Goal: Task Accomplishment & Management: Manage account settings

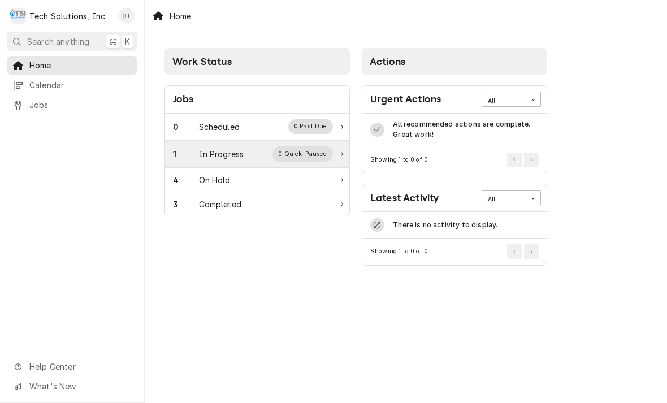
click at [218, 155] on div "In Progress" at bounding box center [221, 154] width 45 height 12
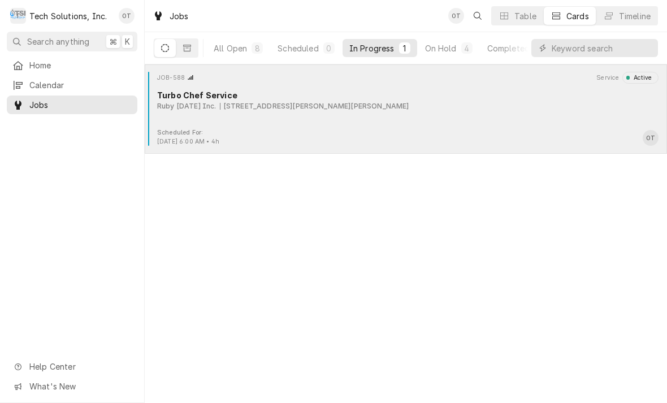
click at [258, 107] on div "[STREET_ADDRESS][PERSON_NAME][PERSON_NAME]" at bounding box center [314, 106] width 189 height 10
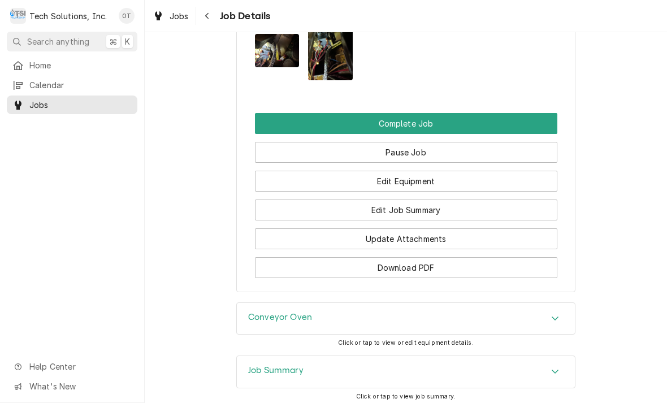
scroll to position [1397, 0]
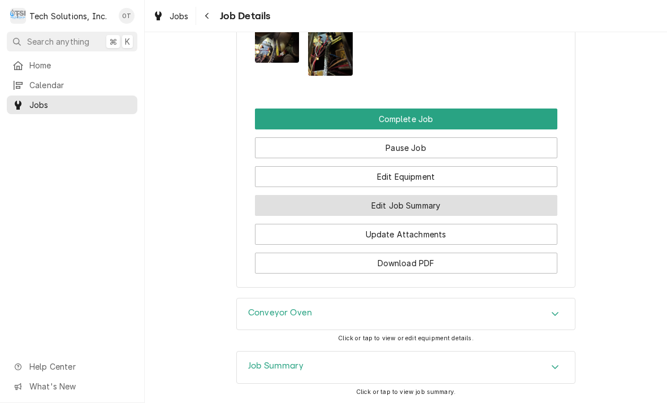
click at [392, 195] on button "Edit Job Summary" at bounding box center [406, 205] width 302 height 21
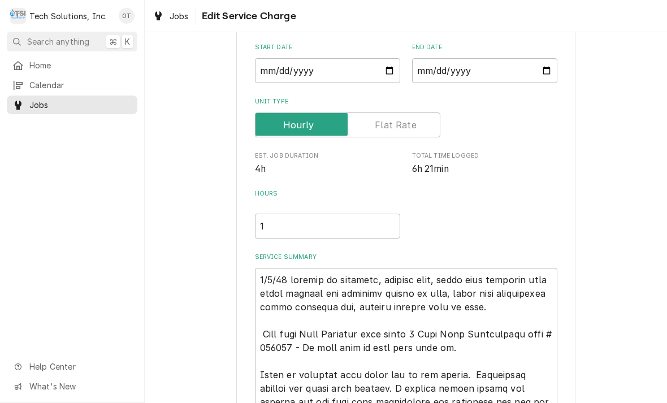
type textarea "x"
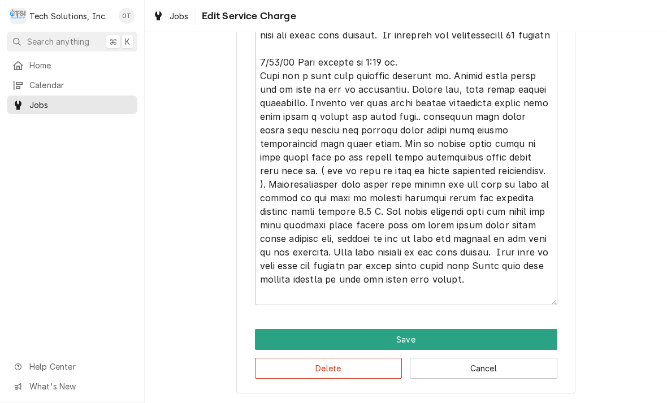
scroll to position [620, 0]
click at [402, 297] on textarea "Service Summary" at bounding box center [406, 28] width 302 height 553
type textarea "8/4/25 arrived at location, checked unit, found unit shutting down after runnin…"
type textarea "x"
type textarea "8/4/25 arrived at location, checked unit, found unit shutting down after runnin…"
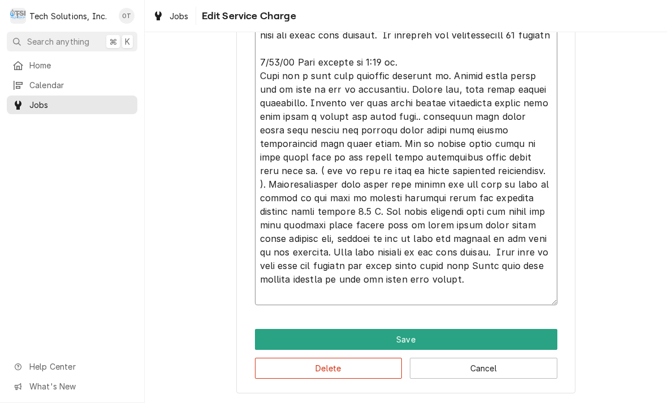
type textarea "x"
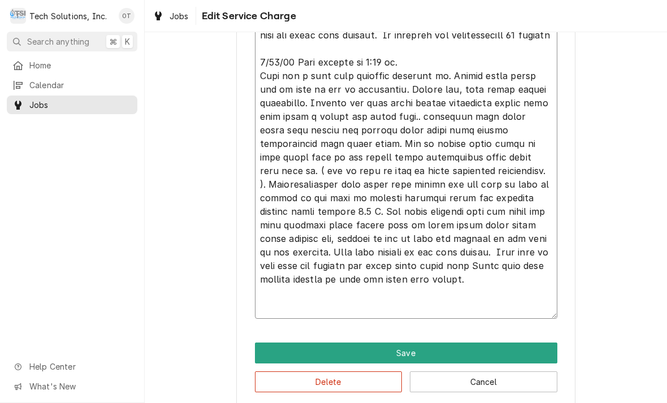
type textarea "8/4/25 arrived at location, checked unit, found unit shutting down after runnin…"
type textarea "x"
type textarea "8/4/25 arrived at location, checked unit, found unit shutting down after runnin…"
type textarea "x"
type textarea "8/4/25 arrived at location, checked unit, found unit shutting down after runnin…"
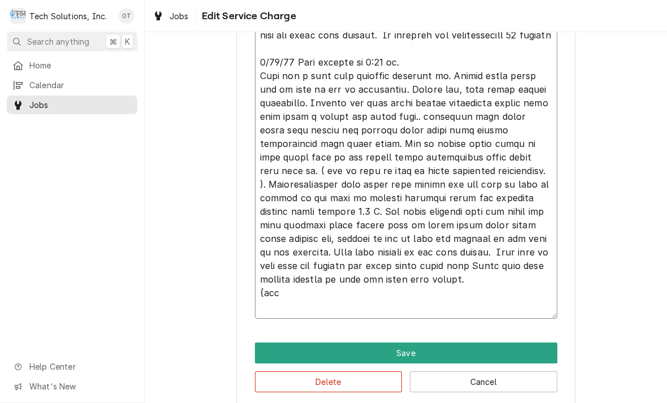
type textarea "x"
type textarea "8/4/25 arrived at location, checked unit, found unit shutting down after runnin…"
type textarea "x"
type textarea "8/4/25 arrived at location, checked unit, found unit shutting down after runnin…"
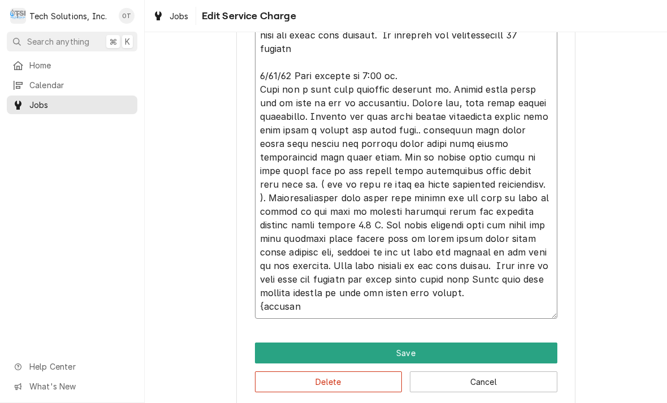
type textarea "x"
type textarea "8/4/25 arrived at location, checked unit, found unit shutting down after runnin…"
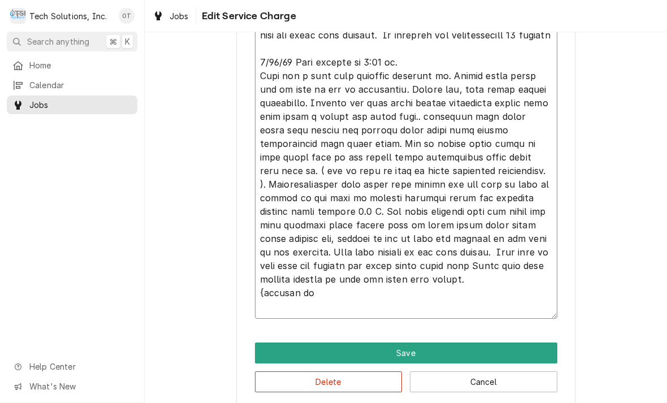
type textarea "x"
type textarea "8/4/25 arrived at location, checked unit, found unit shutting down after runnin…"
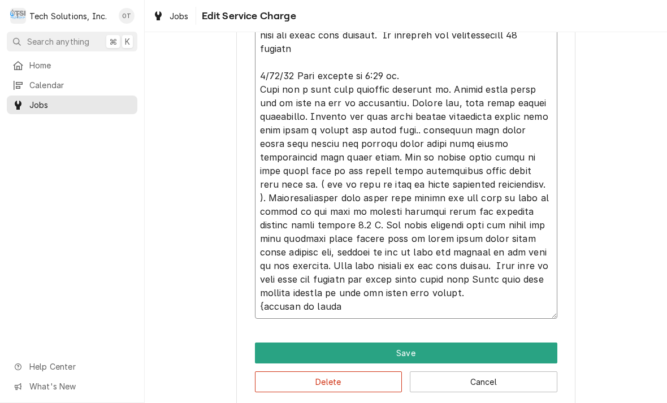
type textarea "x"
type textarea "8/4/25 arrived at location, checked unit, found unit shutting down after runnin…"
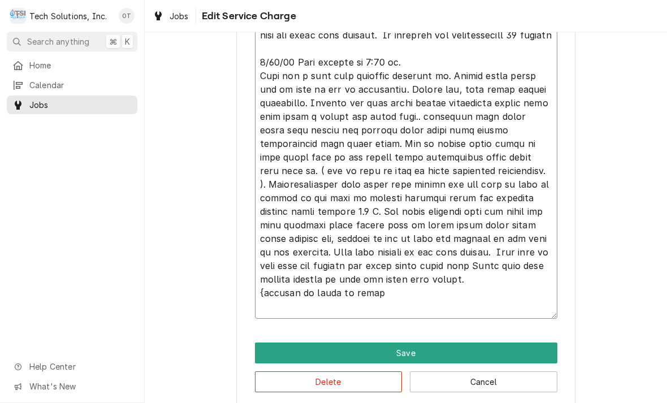
type textarea "x"
type textarea "8/4/25 arrived at location, checked unit, found unit shutting down after runnin…"
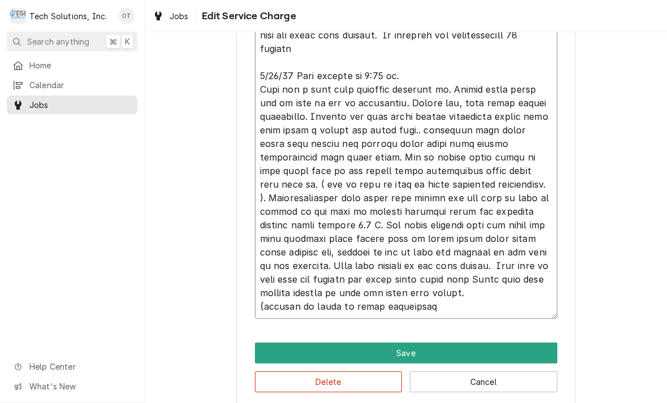
type textarea "x"
type textarea "8/4/25 arrived at location, checked unit, found unit shutting down after runnin…"
type textarea "x"
type textarea "8/4/25 arrived at location, checked unit, found unit shutting down after runnin…"
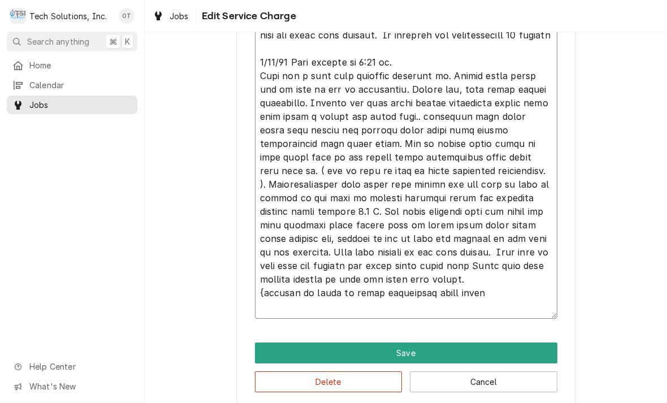
type textarea "x"
type textarea "8/4/25 arrived at location, checked unit, found unit shutting down after runnin…"
type textarea "x"
type textarea "8/4/25 arrived at location, checked unit, found unit shutting down after runnin…"
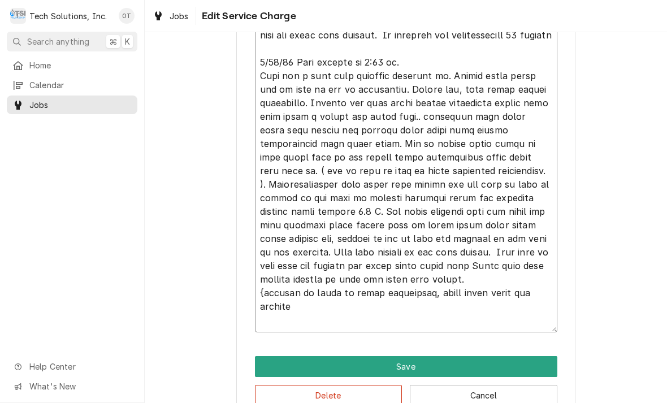
type textarea "x"
type textarea "8/4/25 arrived at location, checked unit, found unit shutting down after runnin…"
type textarea "x"
type textarea "8/4/25 arrived at location, checked unit, found unit shutting down after runnin…"
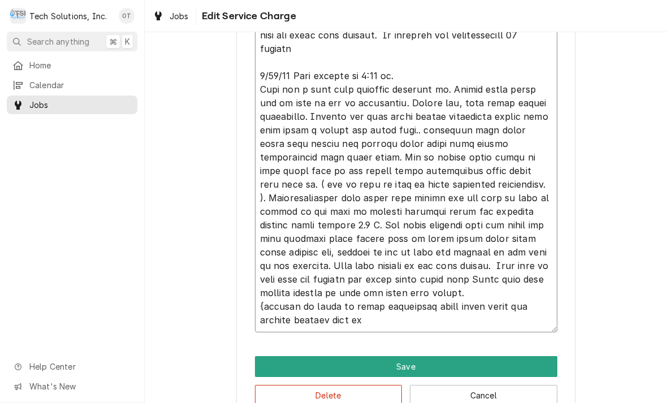
type textarea "x"
type textarea "8/4/25 arrived at location, checked unit, found unit shutting down after runnin…"
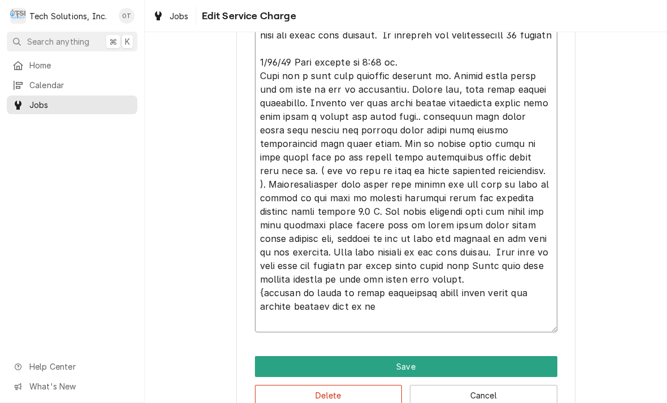
type textarea "x"
type textarea "8/4/25 arrived at location, checked unit, found unit shutting down after runnin…"
type textarea "x"
type textarea "8/4/25 arrived at location, checked unit, found unit shutting down after runnin…"
type textarea "x"
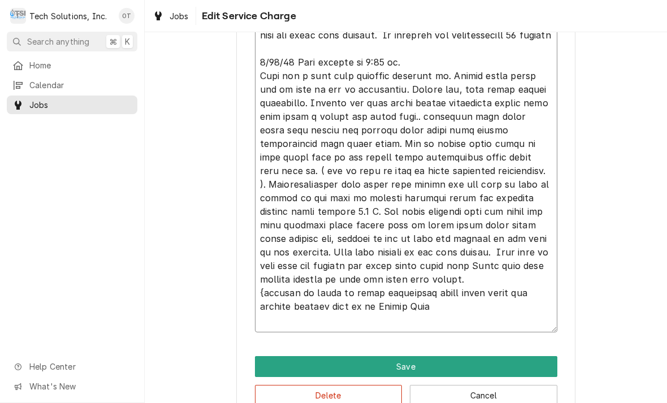
type textarea "8/4/25 arrived at location, checked unit, found unit shutting down after runnin…"
type textarea "x"
type textarea "8/4/25 arrived at location, checked unit, found unit shutting down after runnin…"
type textarea "x"
type textarea "8/4/25 arrived at location, checked unit, found unit shutting down after runnin…"
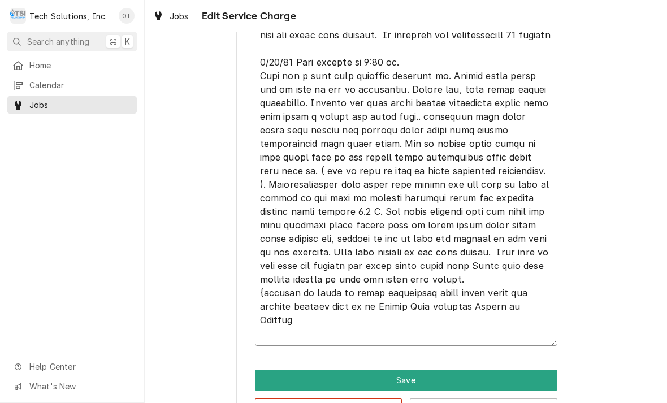
type textarea "x"
type textarea "8/4/25 arrived at location, checked unit, found unit shutting down after runnin…"
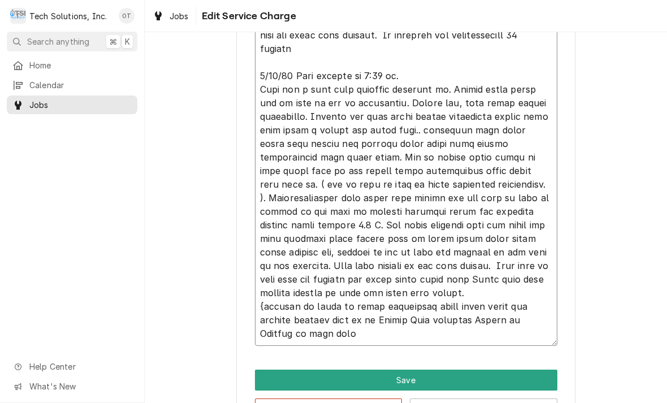
type textarea "x"
type textarea "8/4/25 arrived at location, checked unit, found unit shutting down after runnin…"
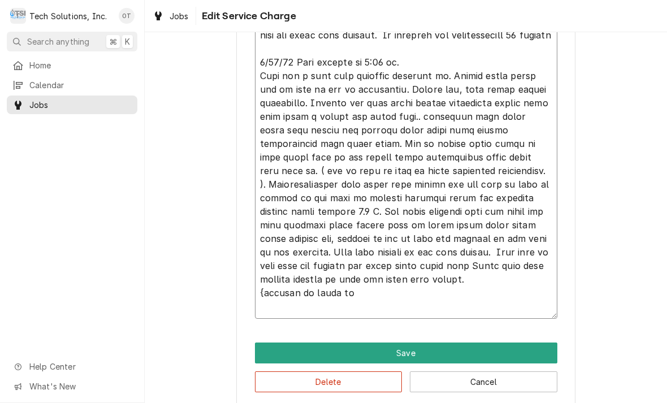
type textarea "x"
type textarea "8/4/25 arrived at location, checked unit, found unit shutting down after runnin…"
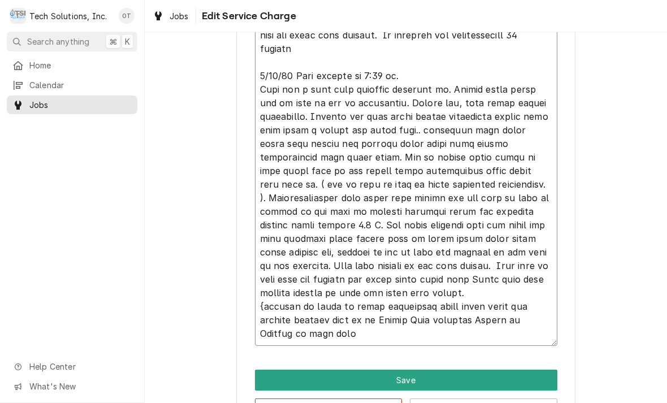
type textarea "x"
type textarea "8/4/25 arrived at location, checked unit, found unit shutting down after runnin…"
type textarea "x"
type textarea "8/4/25 arrived at location, checked unit, found unit shutting down after runnin…"
type textarea "x"
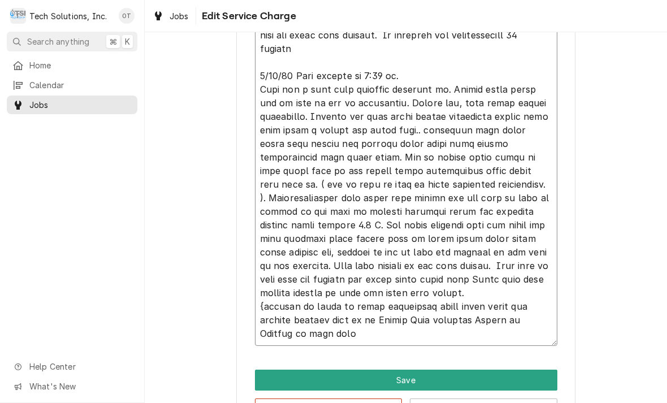
type textarea "8/4/25 arrived at location, checked unit, found unit shutting down after runnin…"
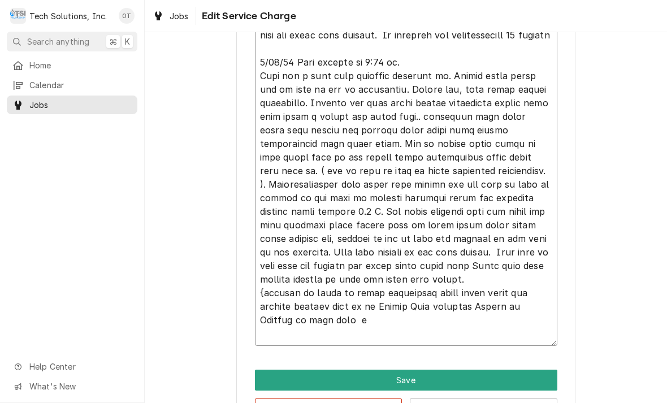
type textarea "x"
type textarea "8/4/25 arrived at location, checked unit, found unit shutting down after runnin…"
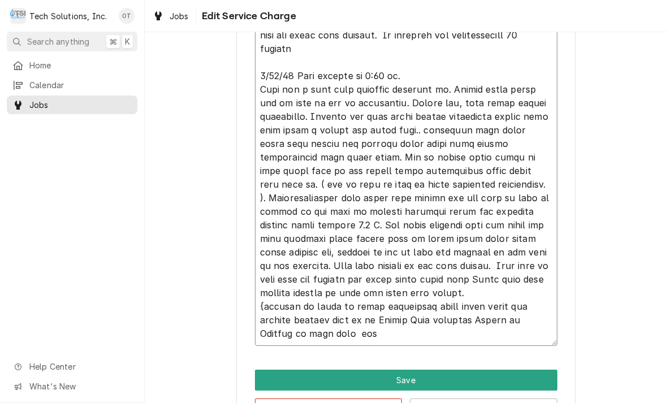
type textarea "x"
type textarea "8/4/25 arrived at location, checked unit, found unit shutting down after runnin…"
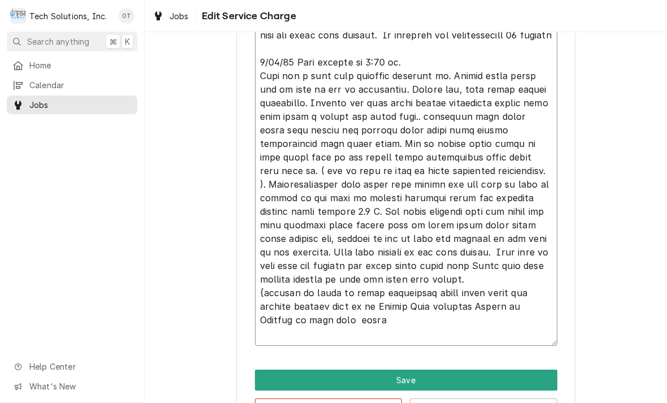
type textarea "x"
type textarea "8/4/25 arrived at location, checked unit, found unit shutting down after runnin…"
type textarea "x"
type textarea "8/4/25 arrived at location, checked unit, found unit shutting down after runnin…"
type textarea "x"
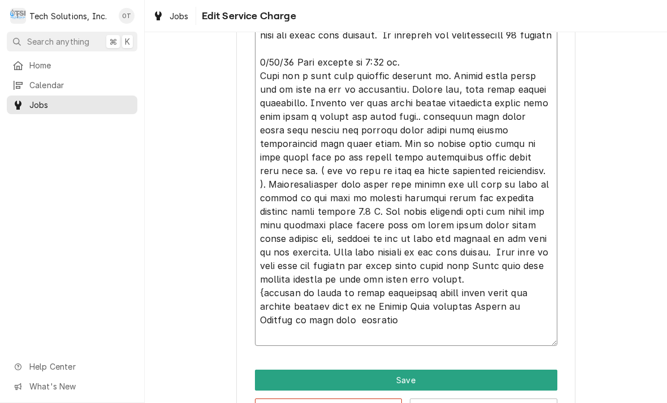
type textarea "8/4/25 arrived at location, checked unit, found unit shutting down after runnin…"
type textarea "x"
type textarea "8/4/25 arrived at location, checked unit, found unit shutting down after runnin…"
type textarea "x"
type textarea "8/4/25 arrived at location, checked unit, found unit shutting down after runnin…"
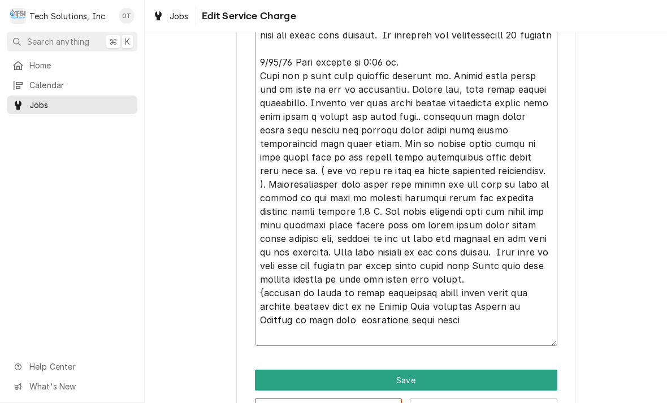
type textarea "x"
type textarea "8/4/25 arrived at location, checked unit, found unit shutting down after runnin…"
type textarea "x"
type textarea "8/4/25 arrived at location, checked unit, found unit shutting down after runnin…"
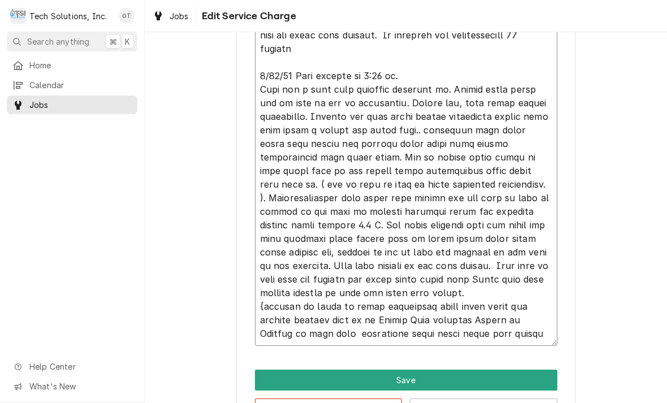
type textarea "x"
type textarea "8/4/25 arrived at location, checked unit, found unit shutting down after runnin…"
type textarea "x"
type textarea "8/4/25 arrived at location, checked unit, found unit shutting down after runnin…"
type textarea "x"
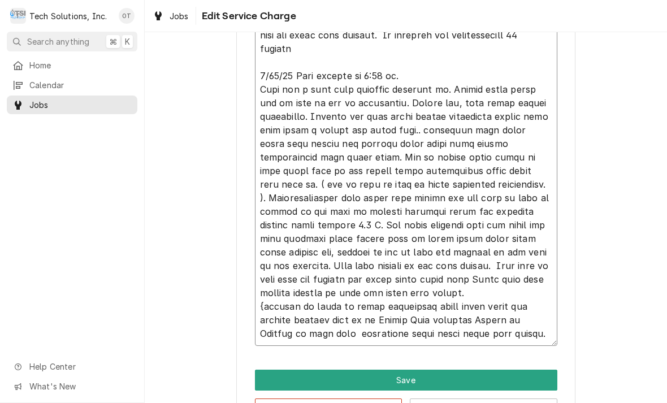
type textarea "8/4/25 arrived at location, checked unit, found unit shutting down after runnin…"
type textarea "x"
type textarea "8/4/25 arrived at location, checked unit, found unit shutting down after runnin…"
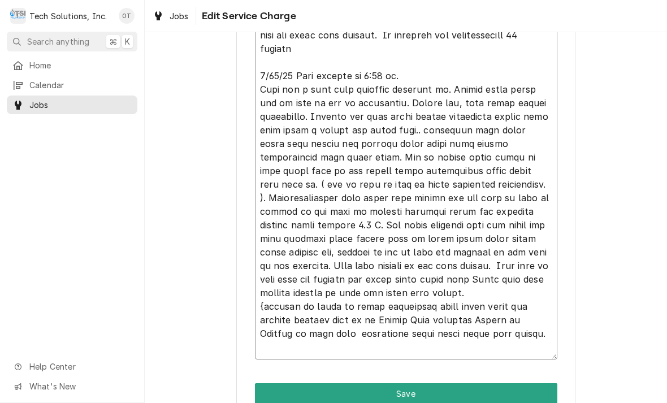
type textarea "x"
type textarea "8/4/25 arrived at location, checked unit, found unit shutting down after runnin…"
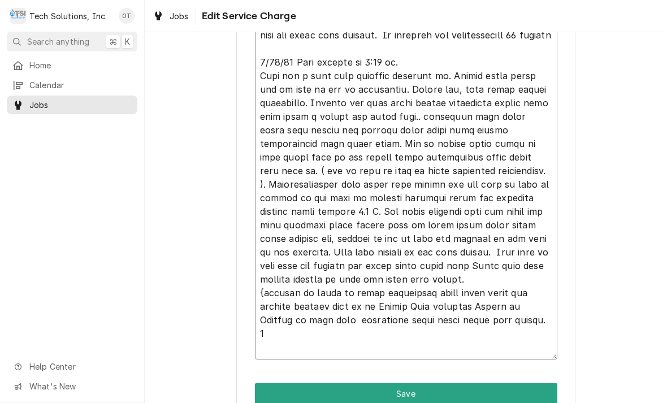
type textarea "x"
type textarea "8/4/25 arrived at location, checked unit, found unit shutting down after runnin…"
type textarea "x"
type textarea "8/4/25 arrived at location, checked unit, found unit shutting down after runnin…"
type textarea "x"
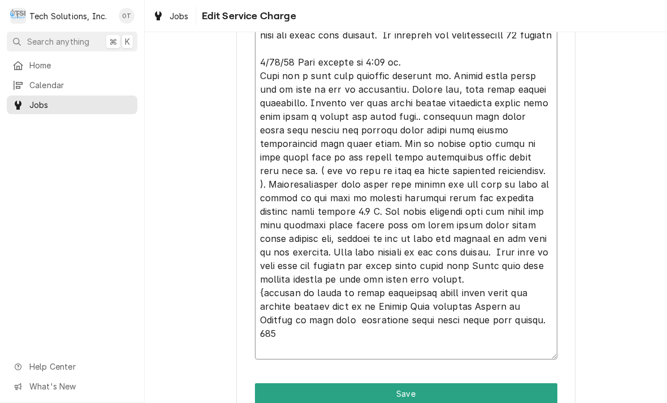
type textarea "8/4/25 arrived at location, checked unit, found unit shutting down after runnin…"
type textarea "x"
type textarea "8/4/25 arrived at location, checked unit, found unit shutting down after runnin…"
type textarea "x"
type textarea "8/4/25 arrived at location, checked unit, found unit shutting down after runnin…"
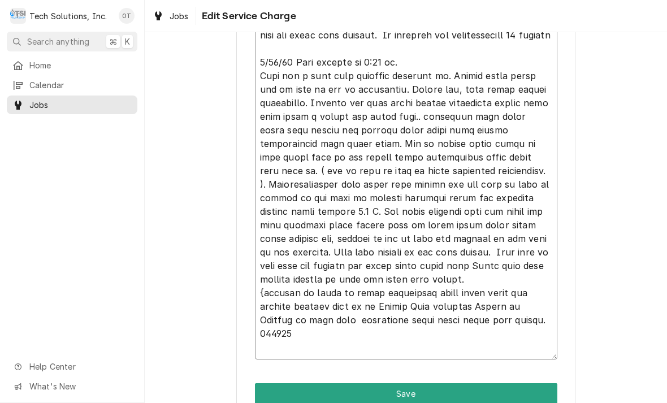
type textarea "x"
type textarea "8/4/25 arrived at location, checked unit, found unit shutting down after runnin…"
type textarea "x"
type textarea "8/4/25 arrived at location, checked unit, found unit shutting down after runnin…"
type textarea "x"
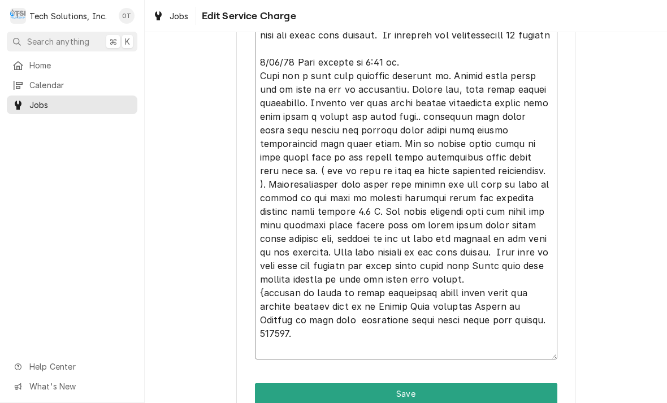
type textarea "8/4/25 arrived at location, checked unit, found unit shutting down after runnin…"
type textarea "x"
type textarea "8/4/25 arrived at location, checked unit, found unit shutting down after runnin…"
type textarea "x"
type textarea "8/4/25 arrived at location, checked unit, found unit shutting down after runnin…"
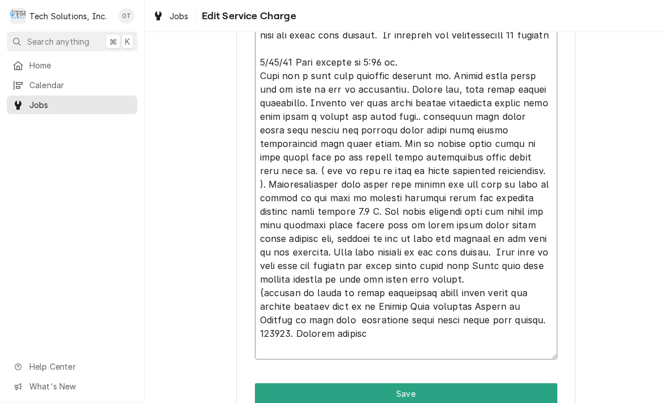
type textarea "x"
type textarea "8/4/25 arrived at location, checked unit, found unit shutting down after runnin…"
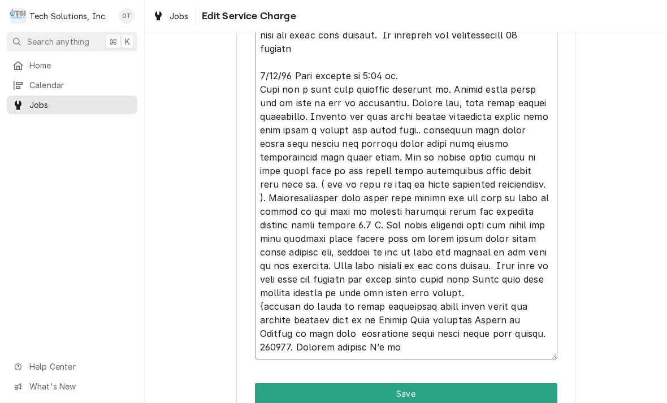
type textarea "x"
type textarea "8/4/25 arrived at location, checked unit, found unit shutting down after runnin…"
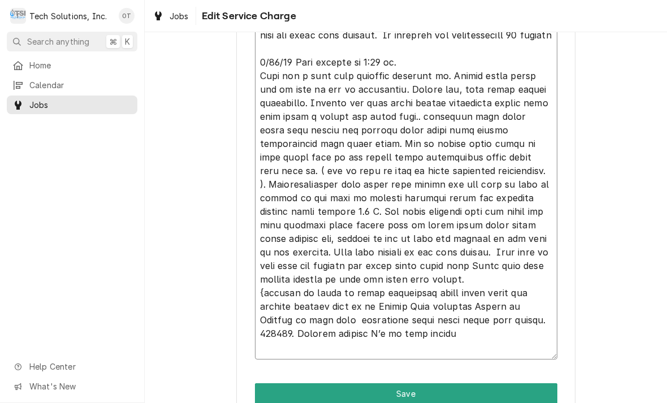
type textarea "x"
type textarea "8/4/25 arrived at location, checked unit, found unit shutting down after runnin…"
type textarea "x"
type textarea "8/4/25 arrived at location, checked unit, found unit shutting down after runnin…"
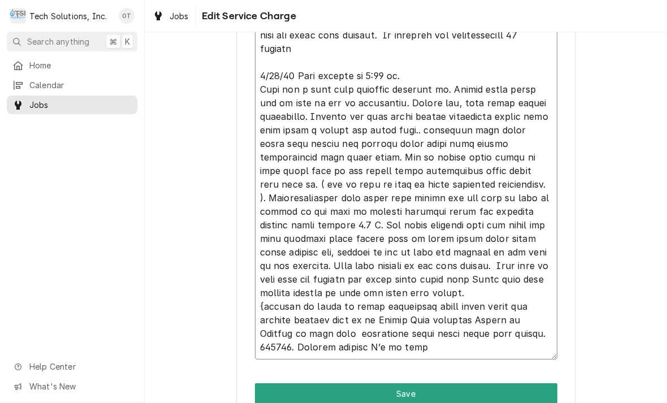
type textarea "x"
type textarea "8/4/25 arrived at location, checked unit, found unit shutting down after runnin…"
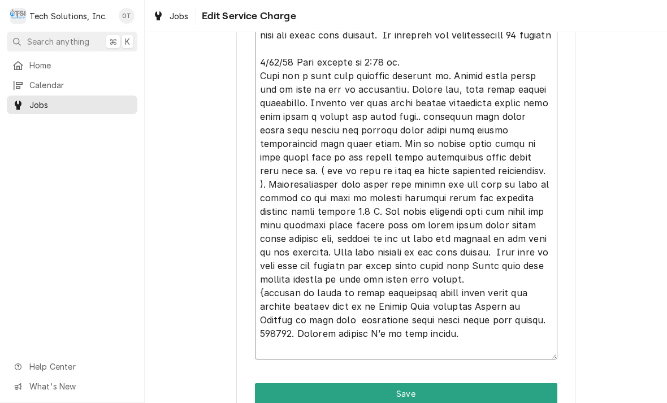
click at [392, 341] on textarea "Service Summary" at bounding box center [406, 55] width 302 height 607
click at [463, 332] on textarea "Service Summary" at bounding box center [406, 55] width 302 height 607
click at [465, 345] on textarea "Service Summary" at bounding box center [406, 55] width 302 height 607
type textarea "x"
type textarea "8/4/25 arrived at location, checked unit, found unit shutting down after runnin…"
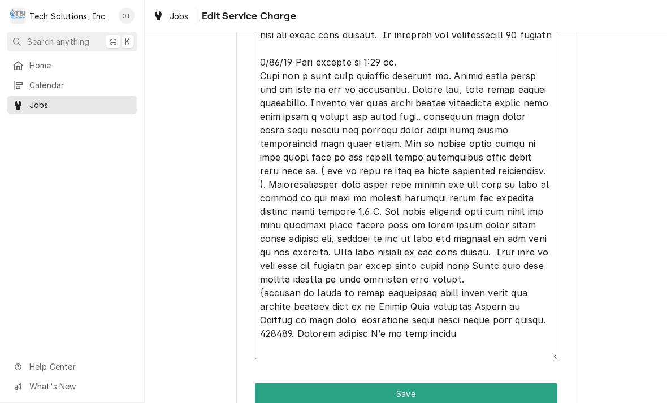
type textarea "x"
type textarea "8/4/25 arrived at location, checked unit, found unit shutting down after runnin…"
type textarea "x"
type textarea "8/4/25 arrived at location, checked unit, found unit shutting down after runnin…"
type textarea "x"
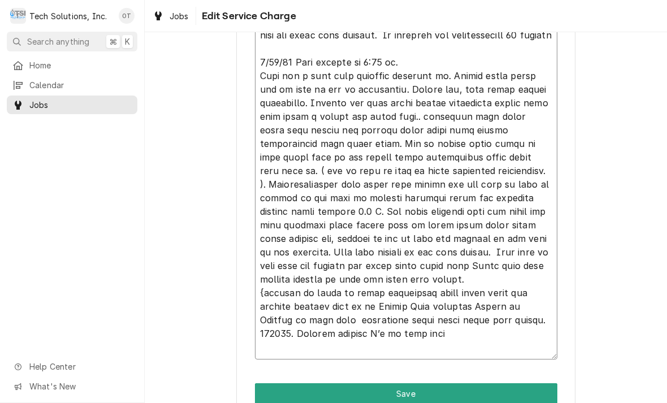
type textarea "8/4/25 arrived at location, checked unit, found unit shutting down after runnin…"
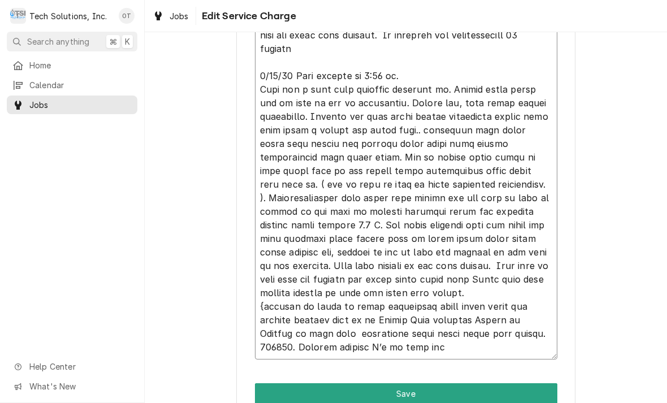
type textarea "x"
type textarea "8/4/25 arrived at location, checked unit, found unit shutting down after runnin…"
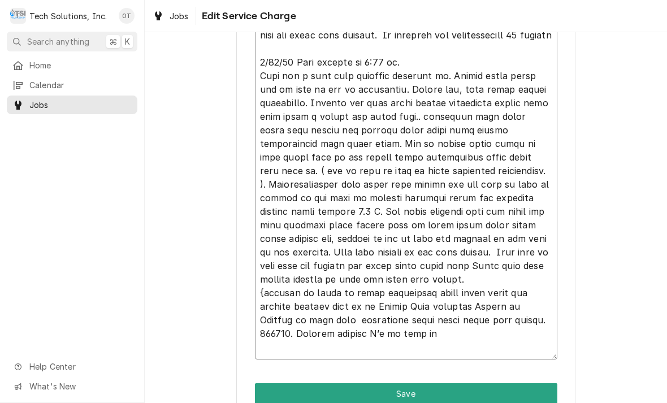
type textarea "x"
type textarea "8/4/25 arrived at location, checked unit, found unit shutting down after runnin…"
type textarea "x"
type textarea "8/4/25 arrived at location, checked unit, found unit shutting down after runnin…"
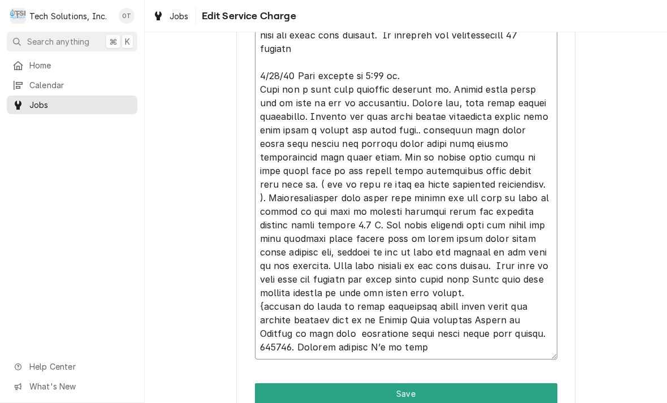
type textarea "x"
type textarea "8/4/25 arrived at location, checked unit, found unit shutting down after runnin…"
type textarea "x"
type textarea "8/4/25 arrived at location, checked unit, found unit shutting down after runnin…"
type textarea "x"
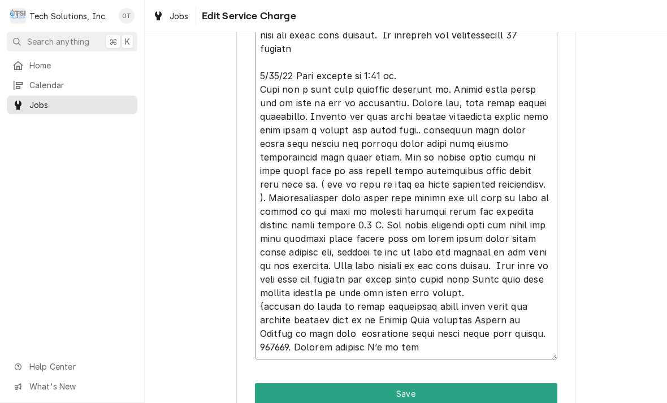
type textarea "8/4/25 arrived at location, checked unit, found unit shutting down after runnin…"
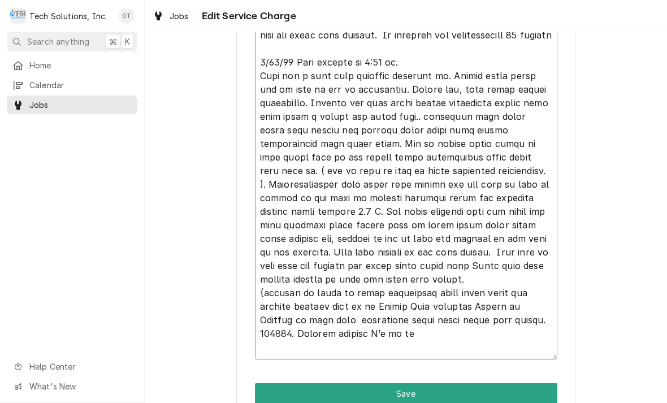
type textarea "x"
type textarea "8/4/25 arrived at location, checked unit, found unit shutting down after runnin…"
type textarea "x"
type textarea "8/4/25 arrived at location, checked unit, found unit shutting down after runnin…"
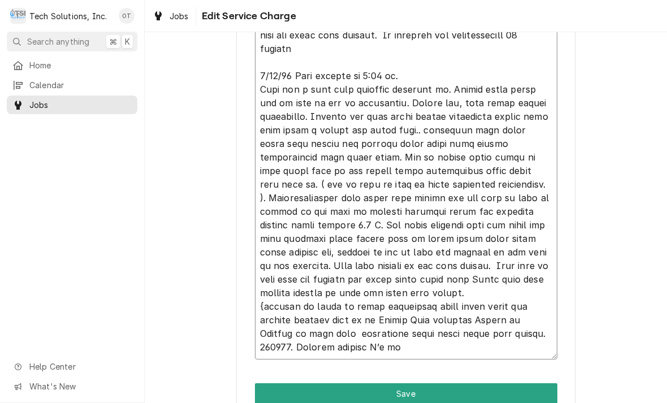
type textarea "x"
type textarea "8/4/25 arrived at location, checked unit, found unit shutting down after runnin…"
type textarea "x"
type textarea "8/4/25 arrived at location, checked unit, found unit shutting down after runnin…"
type textarea "x"
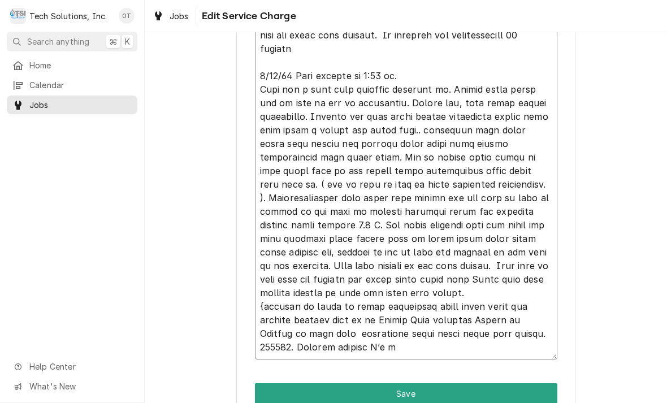
type textarea "8/4/25 arrived at location, checked unit, found unit shutting down after runnin…"
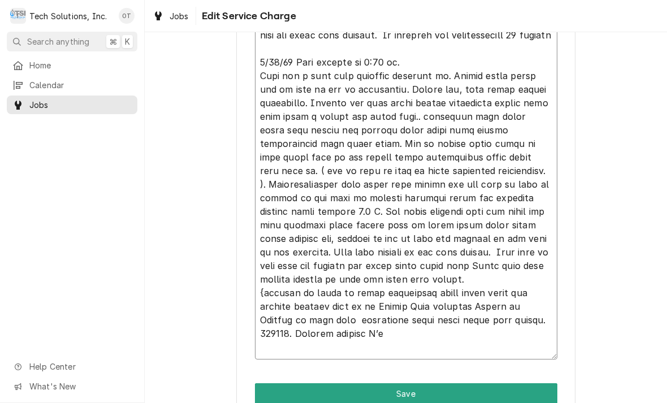
type textarea "x"
type textarea "8/4/25 arrived at location, checked unit, found unit shutting down after runnin…"
type textarea "x"
type textarea "8/4/25 arrived at location, checked unit, found unit shutting down after runnin…"
type textarea "x"
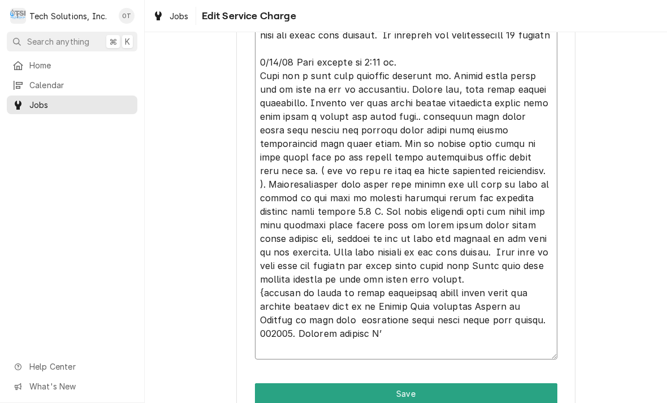
type textarea "8/4/25 arrived at location, checked unit, found unit shutting down after runnin…"
type textarea "x"
type textarea "8/4/25 arrived at location, checked unit, found unit shutting down after runnin…"
type textarea "x"
type textarea "8/4/25 arrived at location, checked unit, found unit shutting down after runnin…"
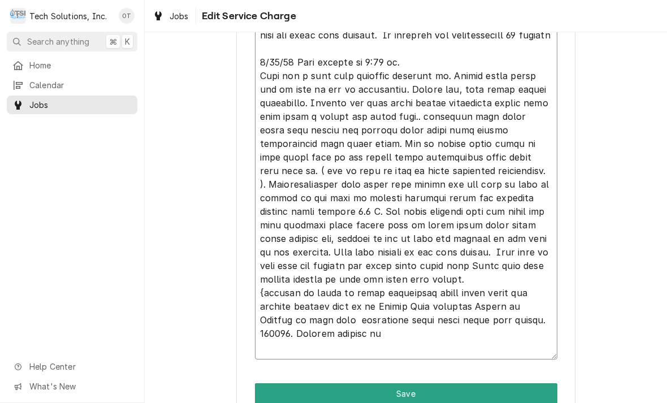
type textarea "x"
type textarea "8/4/25 arrived at location, checked unit, found unit shutting down after runnin…"
type textarea "x"
type textarea "8/4/25 arrived at location, checked unit, found unit shutting down after runnin…"
type textarea "x"
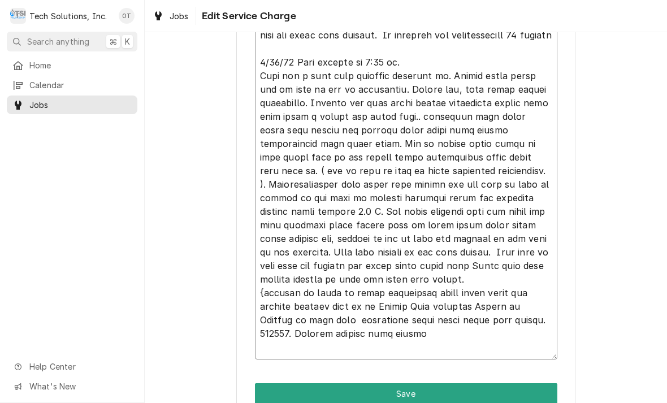
type textarea "8/4/25 arrived at location, checked unit, found unit shutting down after runnin…"
type textarea "x"
type textarea "8/4/25 arrived at location, checked unit, found unit shutting down after runnin…"
type textarea "x"
type textarea "8/4/25 arrived at location, checked unit, found unit shutting down after runnin…"
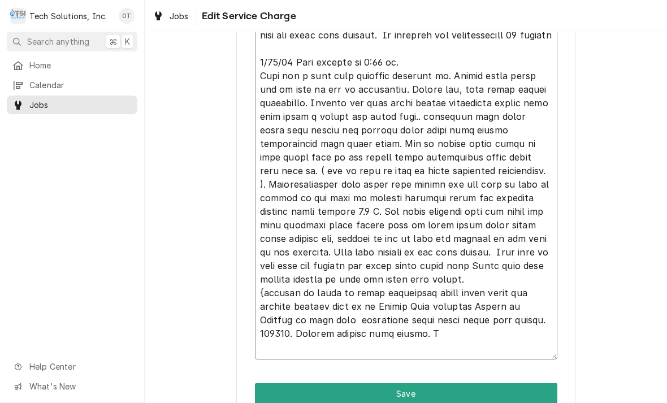
type textarea "x"
type textarea "8/4/25 arrived at location, checked unit, found unit shutting down after runnin…"
type textarea "x"
type textarea "8/4/25 arrived at location, checked unit, found unit shutting down after runnin…"
type textarea "x"
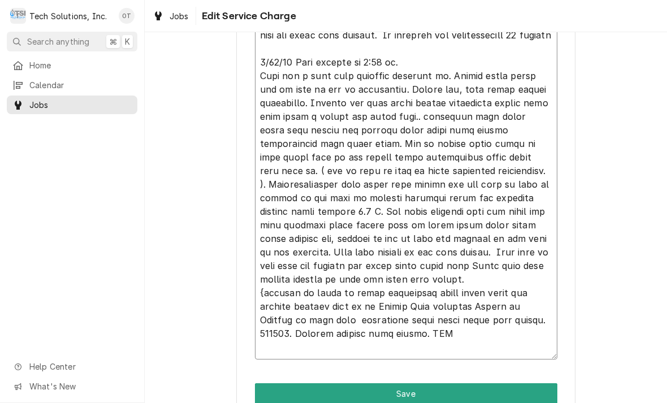
type textarea "8/4/25 arrived at location, checked unit, found unit shutting down after runnin…"
type textarea "x"
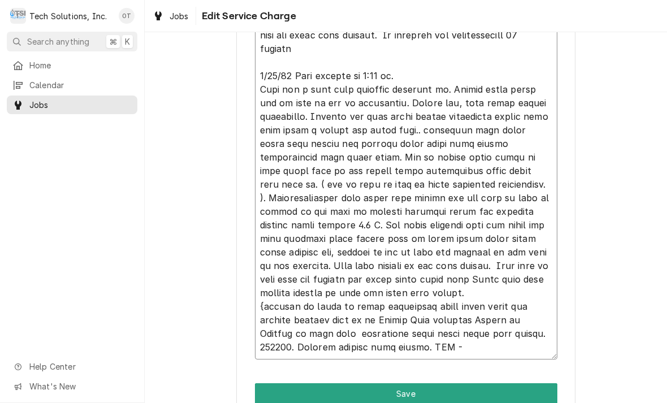
type textarea "8/4/25 arrived at location, checked unit, found unit shutting down after runnin…"
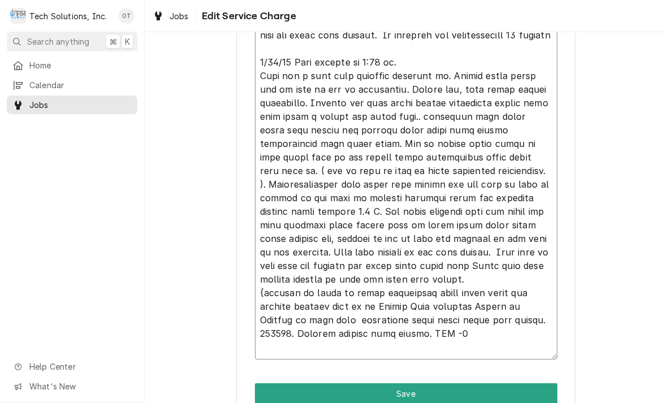
type textarea "x"
type textarea "8/4/25 arrived at location, checked unit, found unit shutting down after runnin…"
type textarea "x"
type textarea "8/4/25 arrived at location, checked unit, found unit shutting down after runnin…"
type textarea "x"
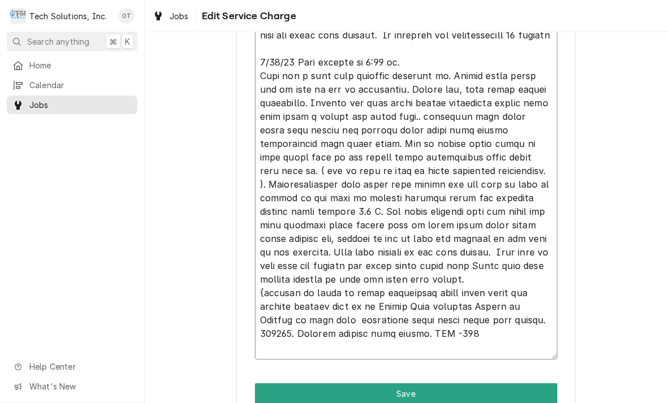
type textarea "8/4/25 arrived at location, checked unit, found unit shutting down after runnin…"
type textarea "x"
type textarea "8/4/25 arrived at location, checked unit, found unit shutting down after runnin…"
type textarea "x"
type textarea "8/4/25 arrived at location, checked unit, found unit shutting down after runnin…"
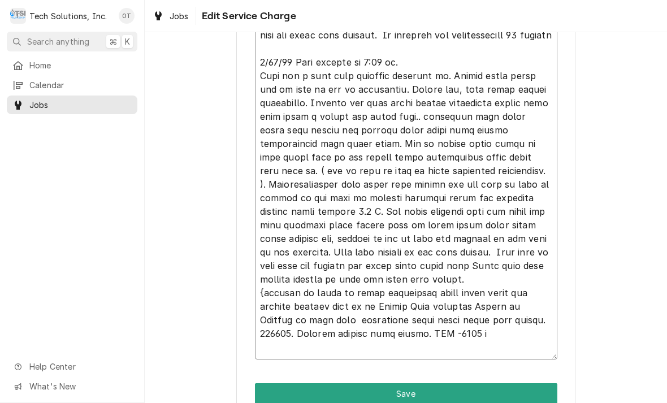
type textarea "x"
type textarea "8/4/25 arrived at location, checked unit, found unit shutting down after runnin…"
type textarea "x"
type textarea "8/4/25 arrived at location, checked unit, found unit shutting down after runnin…"
type textarea "x"
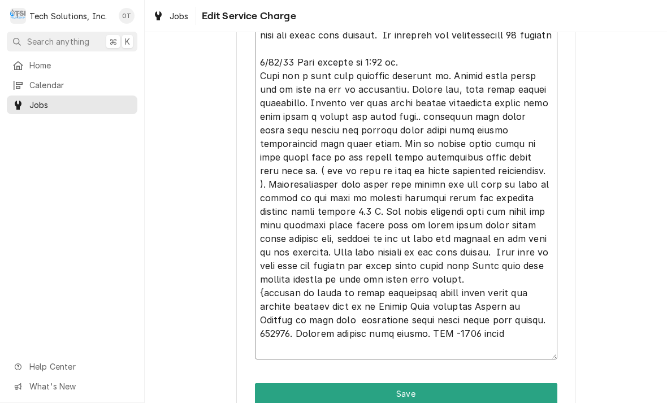
type textarea "8/4/25 arrived at location, checked unit, found unit shutting down after runnin…"
type textarea "x"
type textarea "8/4/25 arrived at location, checked unit, found unit shutting down after runnin…"
type textarea "x"
type textarea "8/4/25 arrived at location, checked unit, found unit shutting down after runnin…"
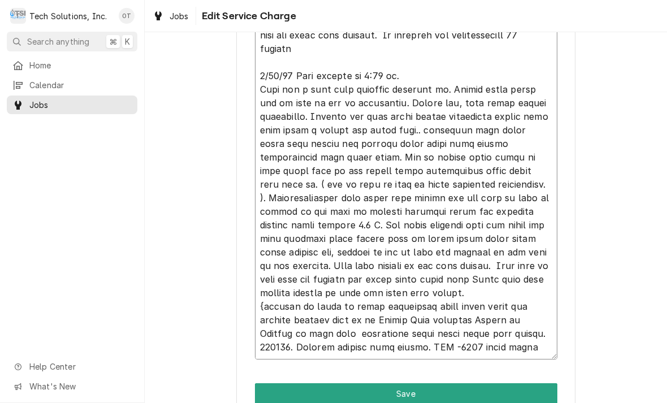
type textarea "x"
type textarea "8/4/25 arrived at location, checked unit, found unit shutting down after runnin…"
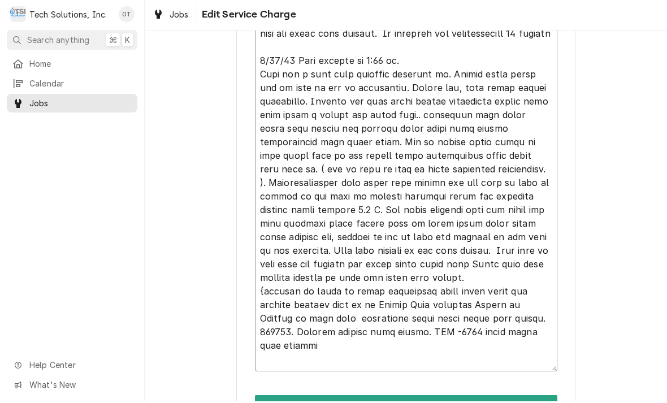
type textarea "x"
type textarea "8/4/25 arrived at location, checked unit, found unit shutting down after runnin…"
type textarea "x"
type textarea "8/4/25 arrived at location, checked unit, found unit shutting down after runnin…"
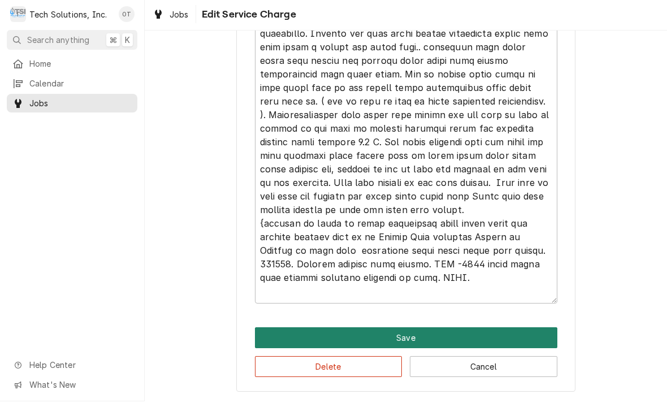
click at [404, 336] on button "Save" at bounding box center [406, 339] width 302 height 21
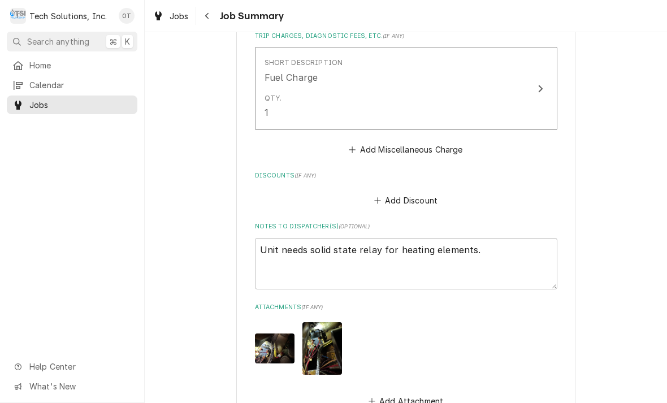
scroll to position [1199, 0]
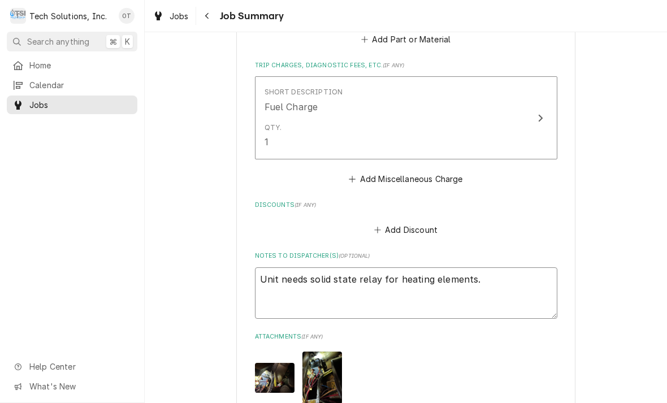
click at [496, 282] on textarea "Unit needs solid state relay for heating elements." at bounding box center [406, 292] width 302 height 51
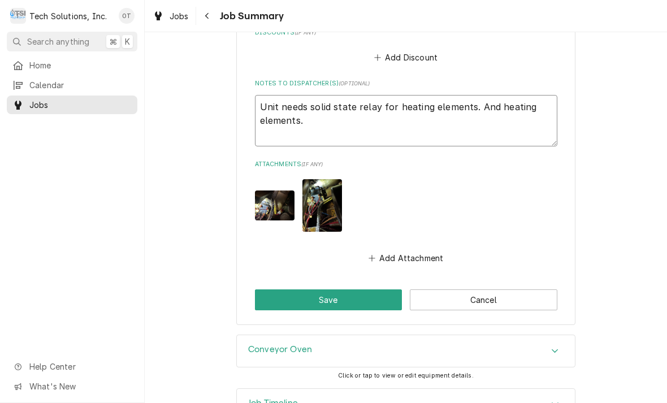
scroll to position [1375, 0]
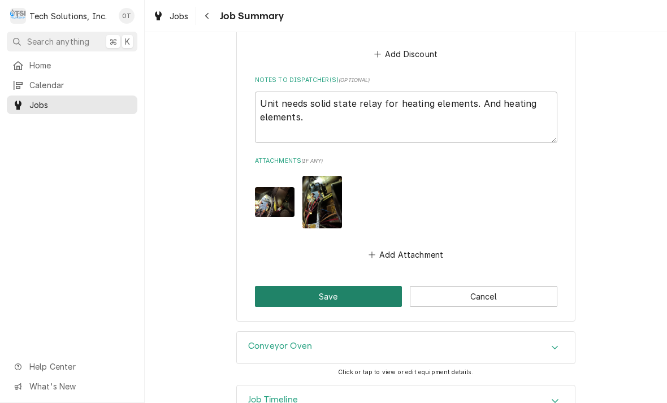
click at [334, 296] on button "Save" at bounding box center [328, 296] width 147 height 21
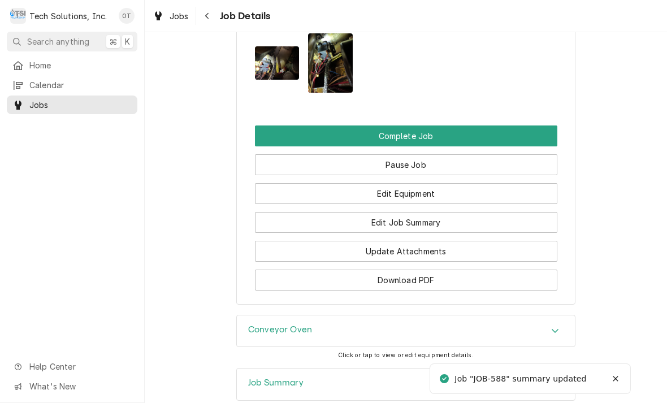
scroll to position [1387, 0]
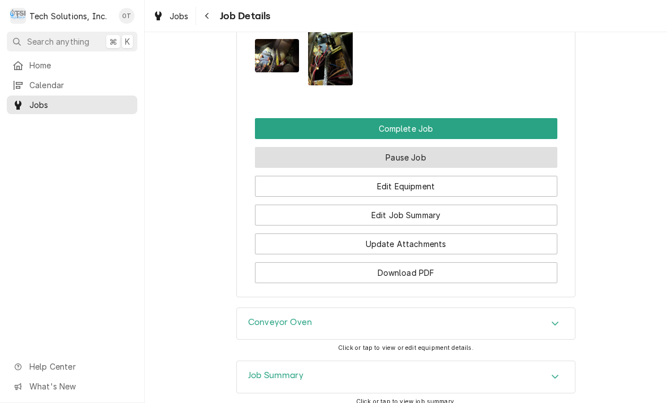
click at [407, 147] on button "Pause Job" at bounding box center [406, 157] width 302 height 21
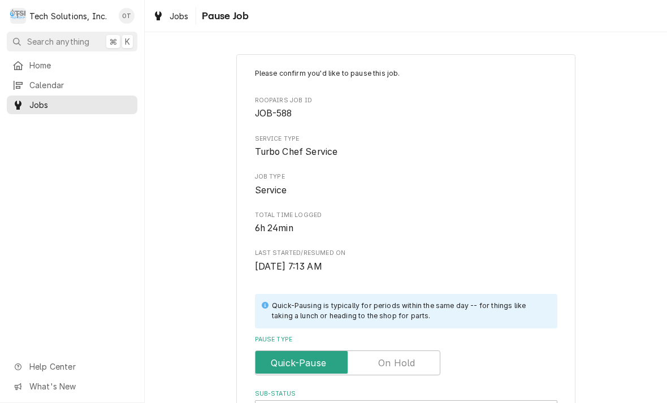
click at [390, 357] on label "Pause Type" at bounding box center [347, 362] width 185 height 25
click at [390, 357] on input "Pause Type" at bounding box center [347, 362] width 175 height 25
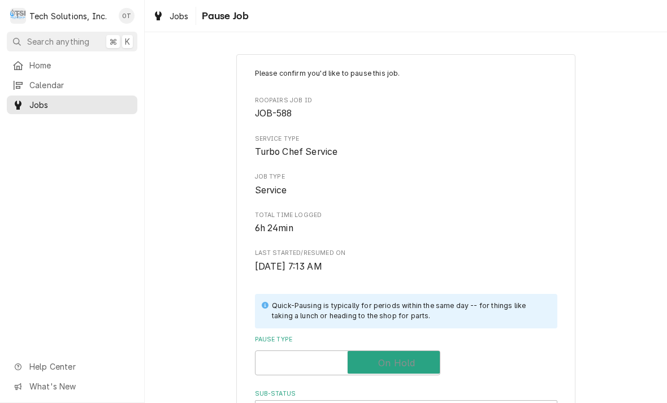
checkbox input "true"
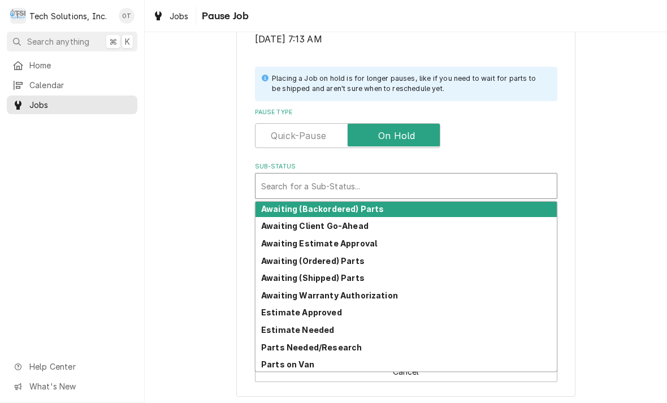
scroll to position [1, 0]
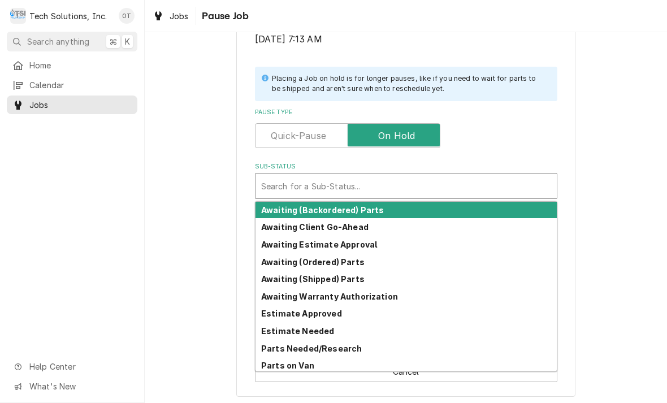
click at [324, 258] on strong "Awaiting (Ordered) Parts" at bounding box center [312, 262] width 103 height 10
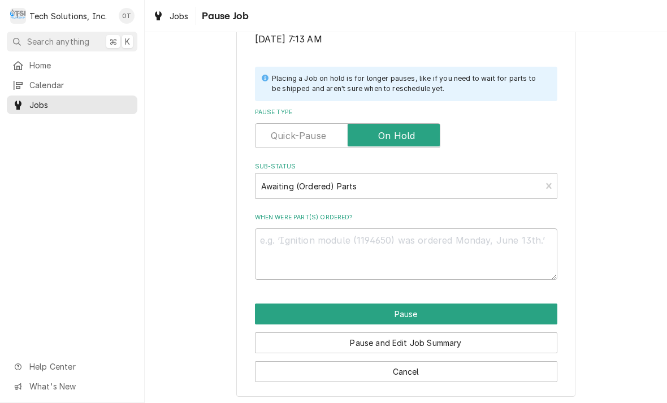
scroll to position [214, 0]
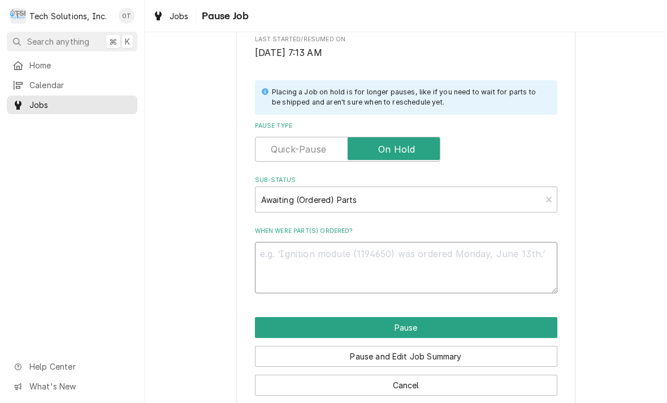
click at [296, 255] on textarea "When were part(s) ordered?" at bounding box center [406, 267] width 302 height 51
type textarea "x"
type textarea "Rub"
type textarea "x"
type textarea "Ruby Tuesday"
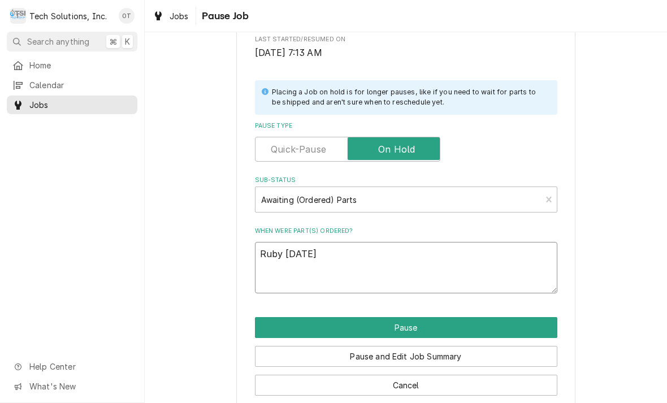
type textarea "x"
type textarea "Ruby Tuesdays."
type textarea "x"
type textarea "Ruby Tuesdays are"
type textarea "x"
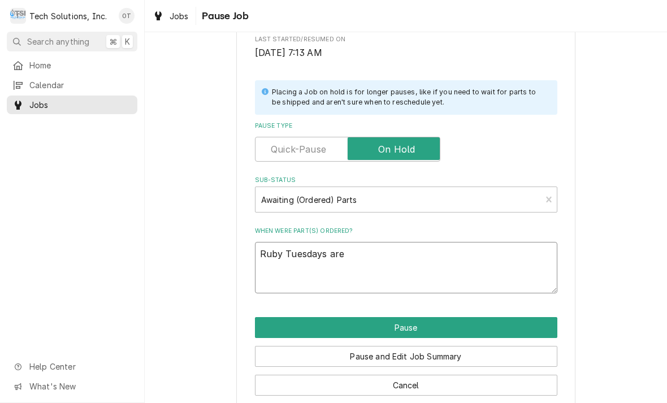
type textarea "Ruby Tuesdays are going"
type textarea "x"
type textarea "Ruby Tuesdays are going to"
type textarea "x"
type textarea "Ruby Tuesdays are going to order"
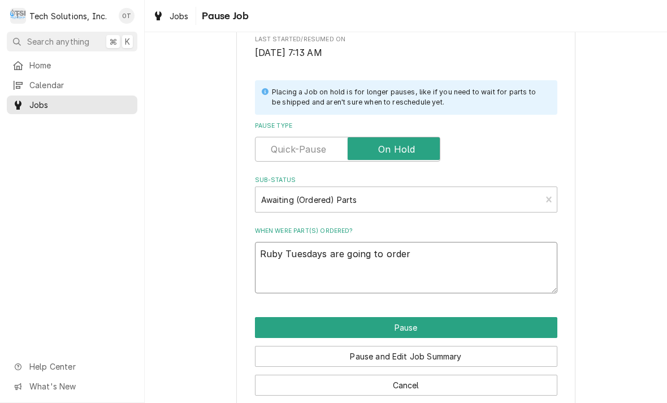
type textarea "x"
type textarea "Ruby Tuesdays are going to order their"
type textarea "x"
type textarea "Ruby Tuesdays are going to order their own parts"
type textarea "x"
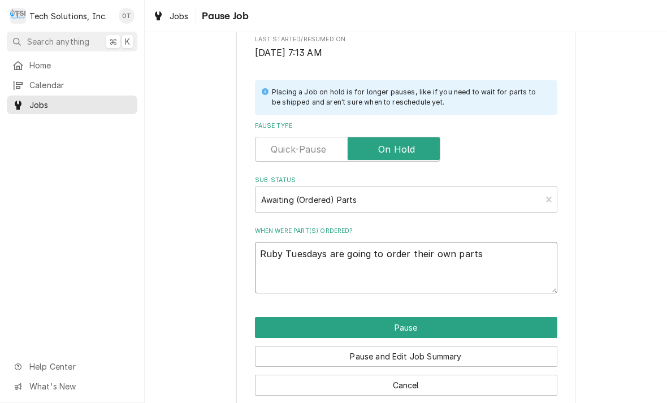
type textarea "Ruby Tuesdays are going to order their own parts."
type textarea "x"
type textarea "Ruby Tuesdays are going to order their own parts."
type textarea "x"
type textarea "Ruby Tuesdays are going to order their own parts."
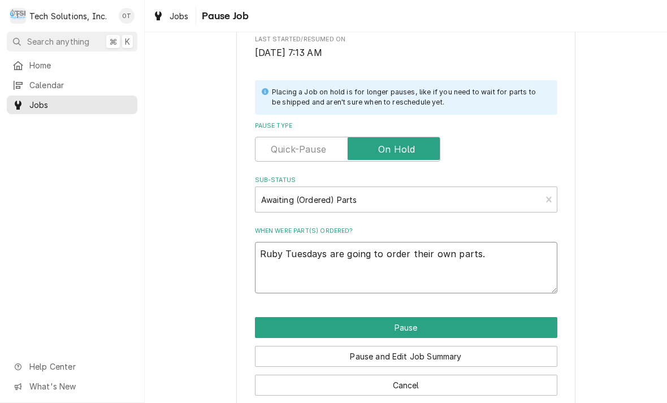
type textarea "x"
type textarea "Ruby Tuesdays are going to order their own parts. Mec"
type textarea "x"
type textarea "Ruby Tuesdays are going to order their own parts. Mecha"
type textarea "x"
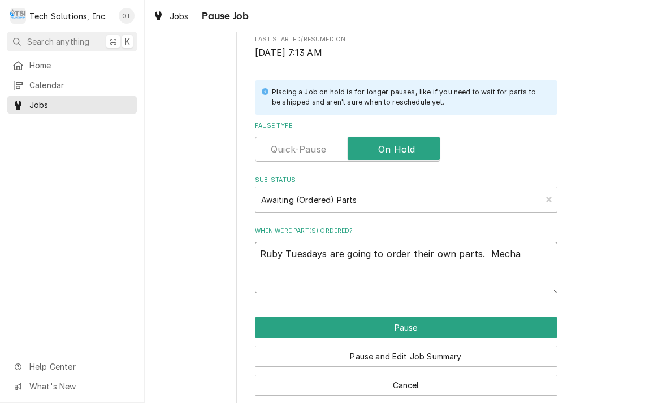
type textarea "Ruby Tuesdays are going to order their own parts. Mechani"
type textarea "x"
type textarea "Ruby Tuesdays are going to order their own parts. Mechanic"
type textarea "x"
type textarea "Ruby Tuesdays are going to order their own parts. Mechanic."
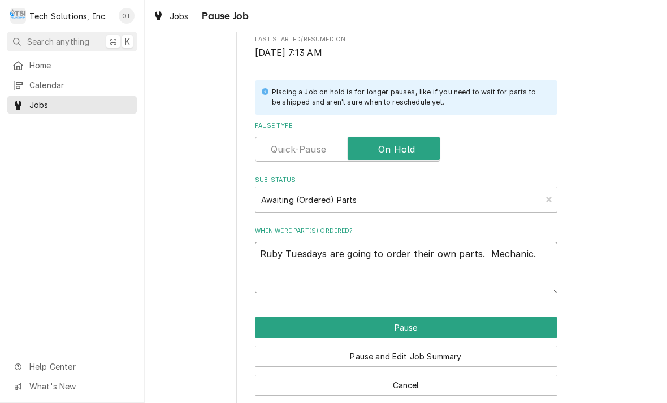
type textarea "x"
type textarea "Ruby Tuesdays are going to order their own parts. Mechanical."
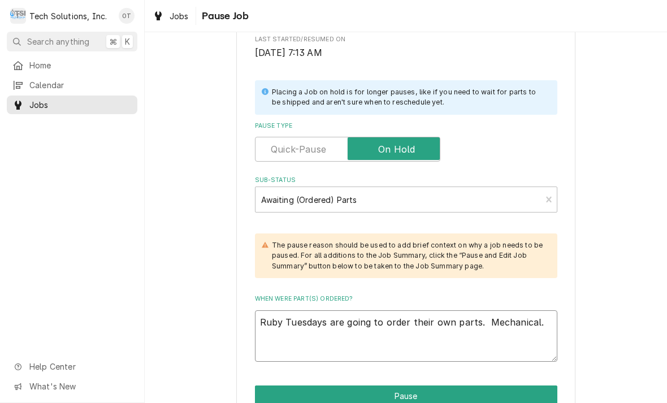
type textarea "x"
type textarea "Ruby Tuesdays are going to order their own parts. Mechanical solid state"
type textarea "x"
type textarea "Ruby Tuesdays are going to order their own parts. Mechanical, solid state relay."
type textarea "x"
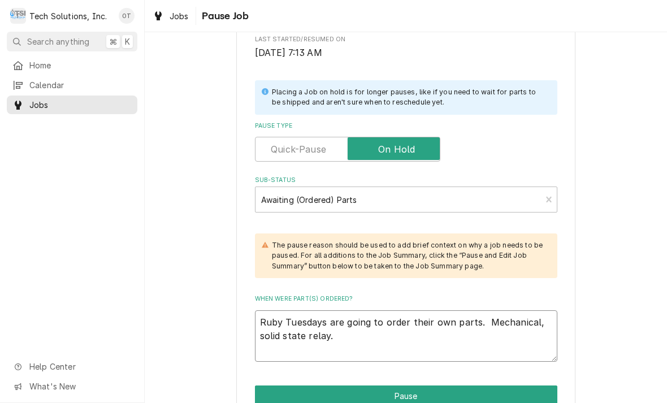
type textarea "Ruby Tuesdays are going to order their own parts. Mechanical, solid state relay…"
type textarea "x"
type textarea "Ruby Tuesdays are going to order their own parts. Mechanical, solid state relay…"
type textarea "x"
type textarea "Ruby Tuesdays are going to order their own parts. Mechanical, solid state relay…"
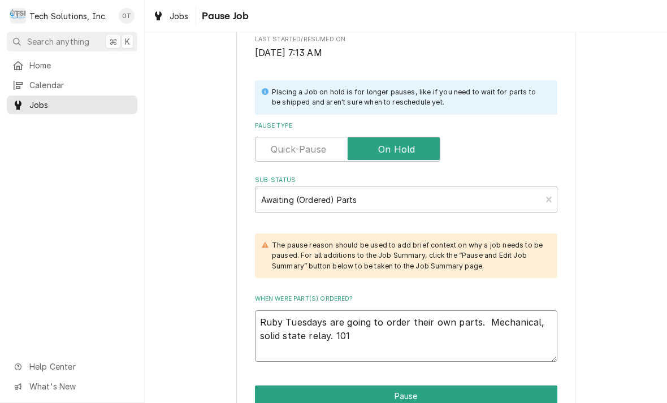
type textarea "x"
type textarea "Ruby Tuesdays are going to order their own parts. Mechanical, solid state relay…"
type textarea "x"
type textarea "Ruby Tuesdays are going to order their own parts. Mechanical, solid state relay…"
type textarea "x"
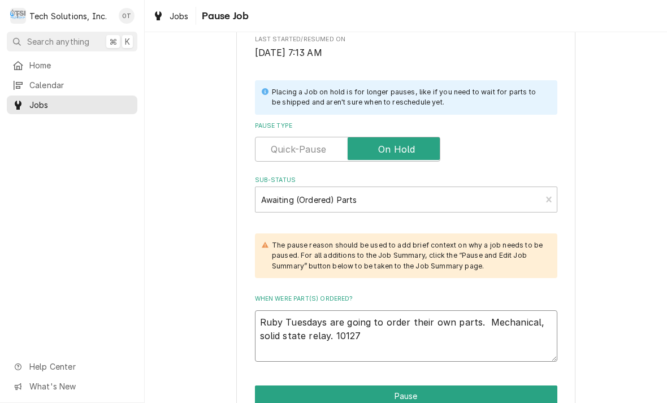
type textarea "Ruby Tuesdays are going to order their own parts. Mechanical, solid state relay…"
type textarea "x"
type textarea "Ruby Tuesdays are going to order their own parts. Mechanical, solid state relay…"
type textarea "x"
type textarea "Ruby Tuesdays are going to order their own parts. Mechanical, solid state relay…"
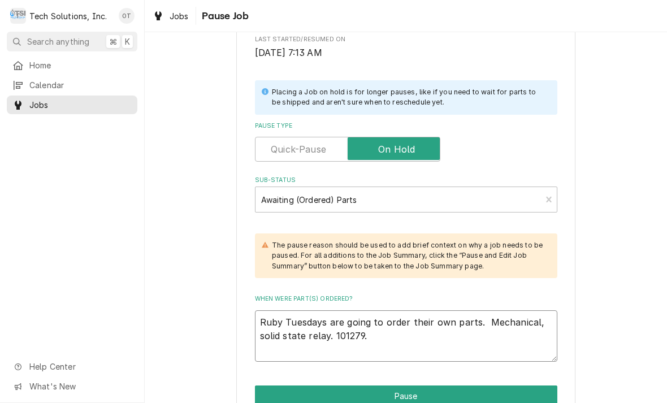
type textarea "x"
type textarea "Ruby Tuesdays are going to order their own parts. Mechanical, solid state relay…"
type textarea "x"
type textarea "Ruby Tuesdays are going to order their own parts. Mechanical, solid state relay…"
type textarea "x"
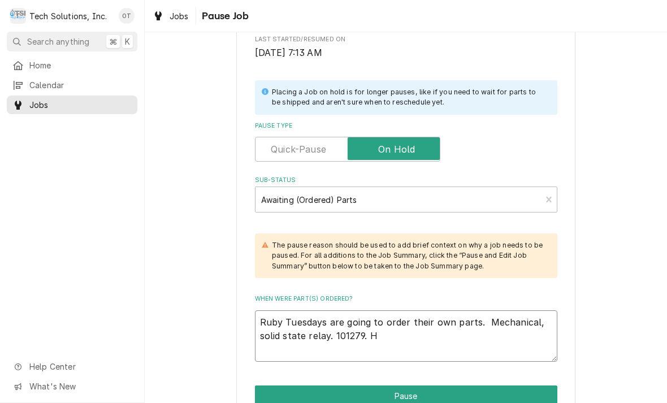
type textarea "Ruby Tuesdays are going to order their own parts. Mechanical, solid state relay…"
type textarea "x"
type textarea "Ruby Tuesdays are going to order their own parts. Mechanical, solid state relay…"
type textarea "x"
type textarea "Ruby Tuesdays are going to order their own parts. Mechanical, solid state relay…"
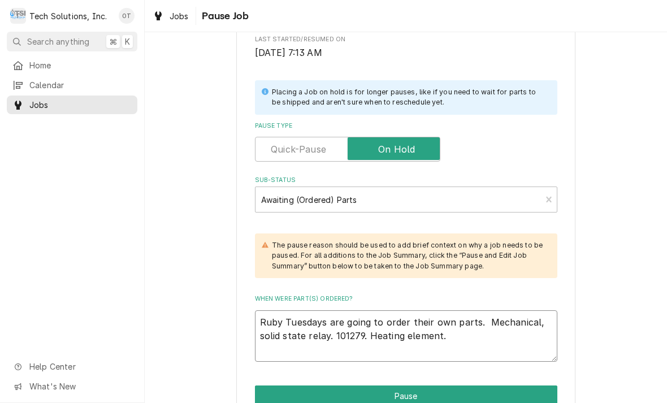
type textarea "x"
type textarea "Ruby Tuesdays are going to order their own parts. Mechanical, solid state relay…"
type textarea "x"
type textarea "Ruby Tuesdays are going to order their own parts. Mechanical, solid state relay…"
type textarea "x"
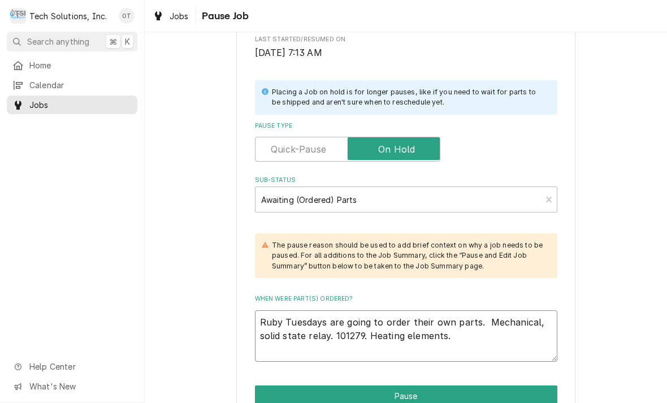
type textarea "Ruby Tuesdays are going to order their own parts. Mechanical, solid state relay…"
type textarea "x"
type textarea "Ruby Tuesdays are going to order their own parts. Mechanical, solid state relay…"
type textarea "x"
type textarea "Ruby Tuesdays are going to order their own parts. Mechanical, solid state relay…"
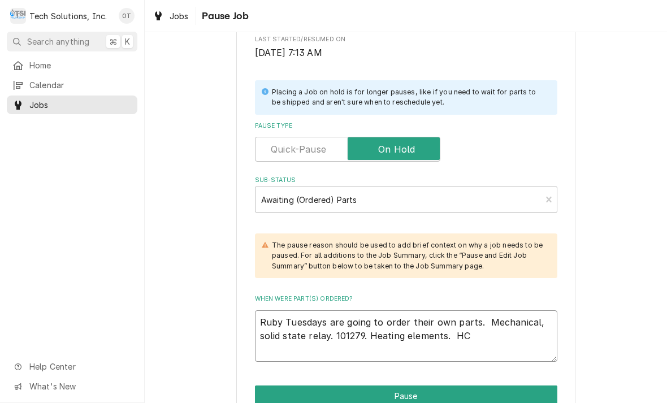
type textarea "x"
type textarea "Ruby Tuesdays are going to order their own parts. Mechanical, solid state relay…"
type textarea "x"
type textarea "Ruby Tuesdays are going to order their own parts. Mechanical, solid state relay…"
type textarea "x"
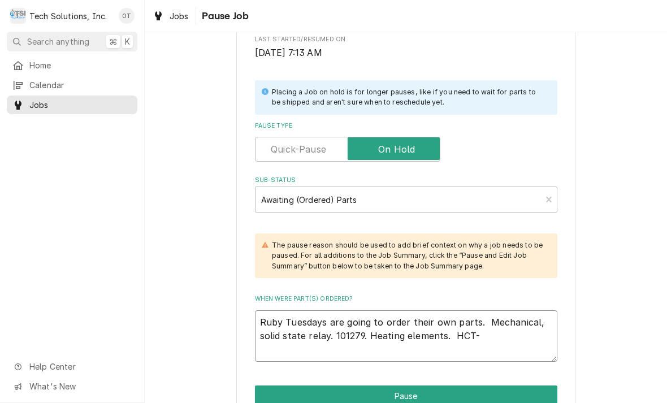
type textarea "Ruby Tuesdays are going to order their own parts. Mechanical, solid state relay…"
type textarea "x"
type textarea "Ruby Tuesdays are going to order their own parts. Mechanical, solid state relay…"
type textarea "x"
type textarea "Ruby Tuesdays are going to order their own parts. Mechanical, solid state relay…"
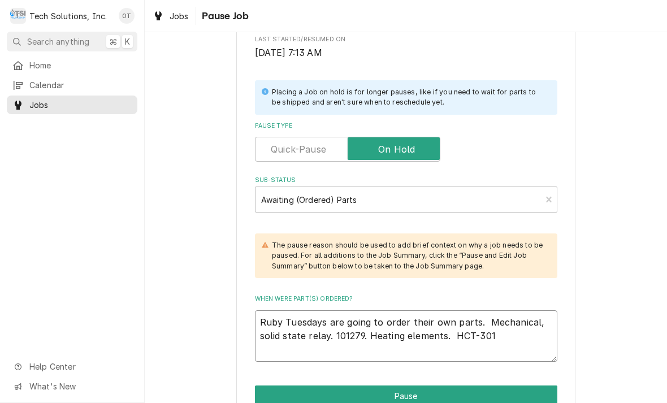
type textarea "x"
type textarea "Ruby Tuesdays are going to order their own parts. Mechanical, solid state relay…"
type textarea "x"
type textarea "Ruby Tuesdays are going to order their own parts. Mechanical, solid state relay…"
type textarea "x"
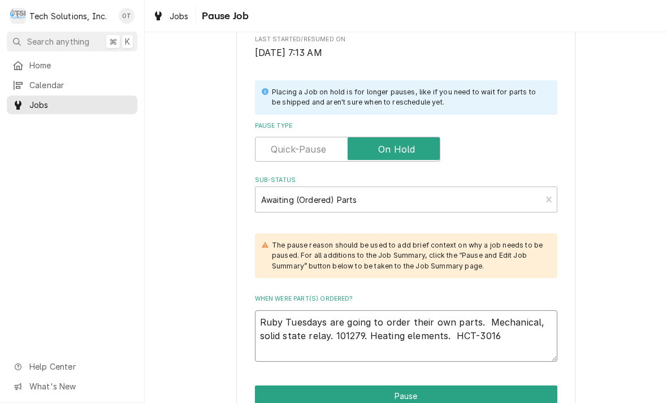
type textarea "Ruby Tuesdays are going to order their own parts. Mechanical, solid state relay…"
type textarea "x"
type textarea "Ruby Tuesdays are going to order their own parts. Mechanical, solid state relay…"
type textarea "x"
type textarea "Ruby Tuesdays are going to order their own parts. Mechanical, solid state relay…"
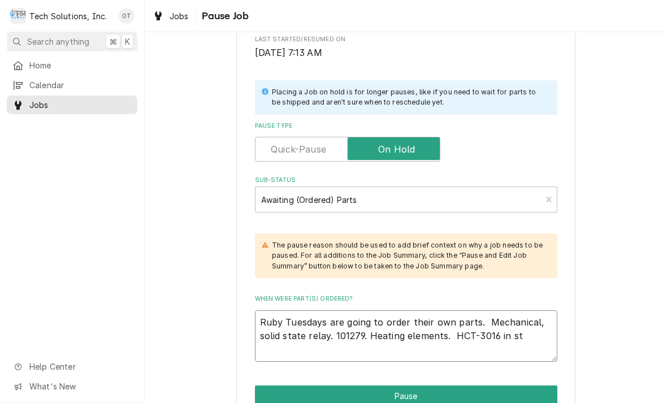
type textarea "x"
type textarea "Ruby Tuesdays are going to order their own parts. Mechanical, solid state relay…"
type textarea "x"
type textarea "Ruby Tuesdays are going to order their own parts. Mechanical, solid state relay…"
type textarea "x"
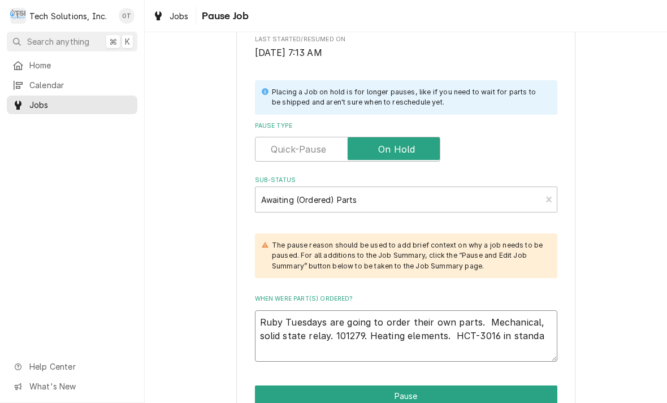
type textarea "Ruby Tuesdays are going to order their own parts. Mechanical, solid state relay…"
type textarea "x"
type textarea "Ruby Tuesdays are going to order their own parts. Mechanical, solid state relay…"
type textarea "x"
type textarea "Ruby Tuesdays are going to order their own parts. Mechanical, solid state relay…"
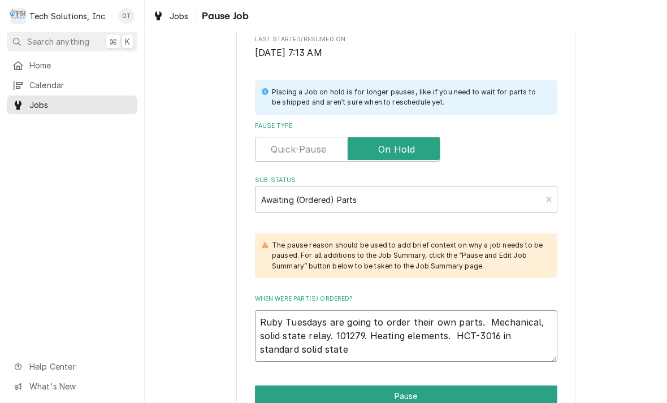
type textarea "x"
type textarea "Ruby Tuesdays are going to order their own parts. Mechanical, solid state relay…"
type textarea "x"
type textarea "Ruby Tuesdays are going to order their own parts. Mechanical, solid state relay…"
type textarea "x"
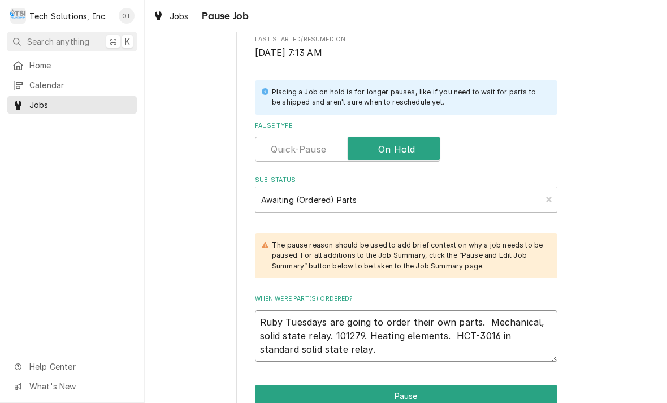
type textarea "Ruby Tuesdays are going to order their own parts. Mechanical, solid state relay…"
type textarea "x"
type textarea "Ruby Tuesdays are going to order their own parts. Mechanical, solid state relay…"
type textarea "x"
type textarea "Ruby Tuesdays are going to order their own parts. Mechanical, solid state relay…"
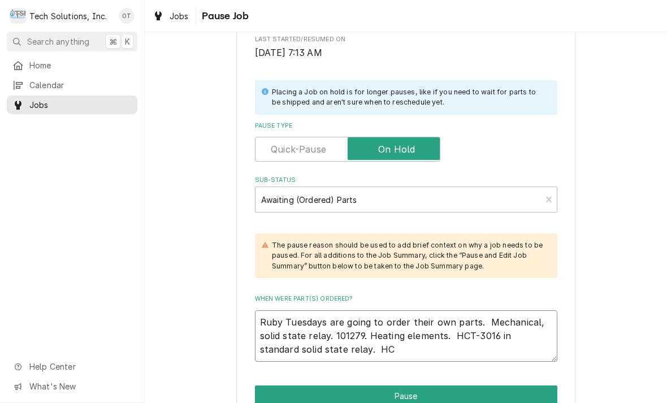
type textarea "x"
type textarea "Ruby Tuesdays are going to order their own parts. Mechanical, solid state relay…"
type textarea "x"
type textarea "Ruby Tuesdays are going to order their own parts. Mechanical, solid state relay…"
type textarea "x"
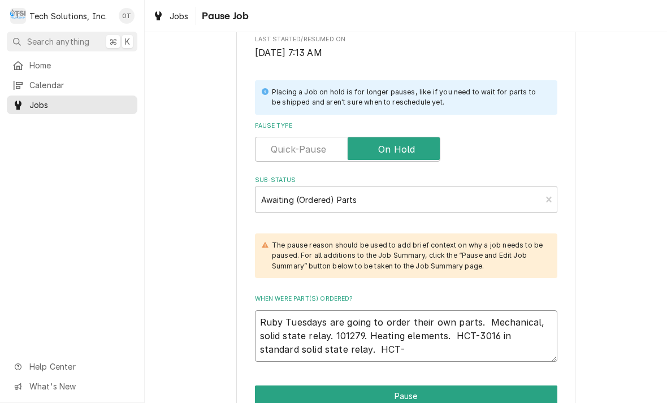
type textarea "Ruby Tuesdays are going to order their own parts. Mechanical, solid state relay…"
type textarea "x"
type textarea "Ruby Tuesdays are going to order their own parts. Mechanical, solid state relay…"
type textarea "x"
type textarea "Ruby Tuesdays are going to order their own parts. Mechanical, solid state relay…"
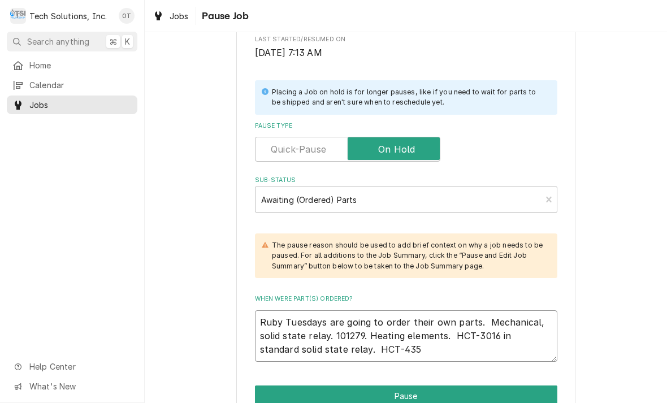
type textarea "x"
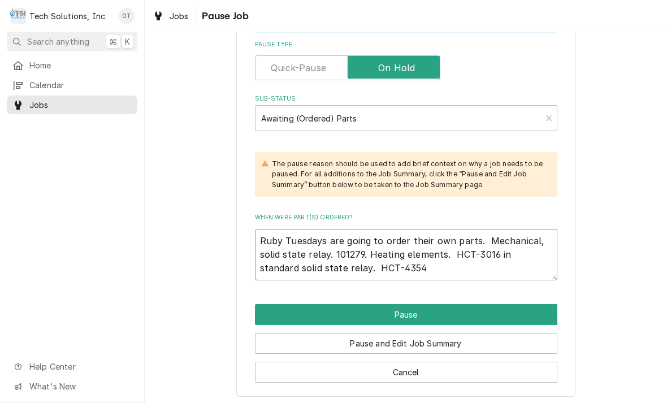
scroll to position [294, 0]
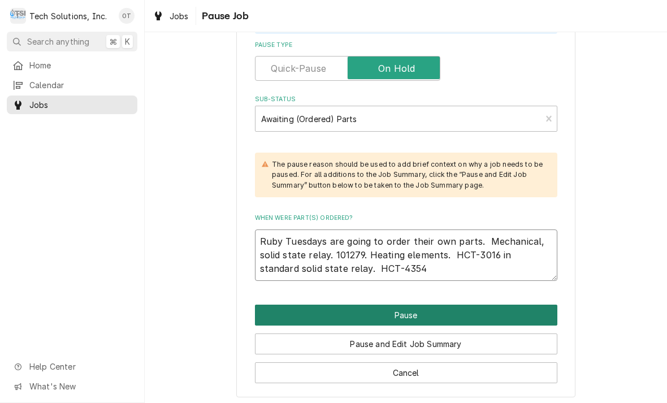
type textarea "Ruby Tuesdays are going to order their own parts. Mechanical, solid state relay…"
click at [413, 307] on button "Pause" at bounding box center [406, 315] width 302 height 21
type textarea "x"
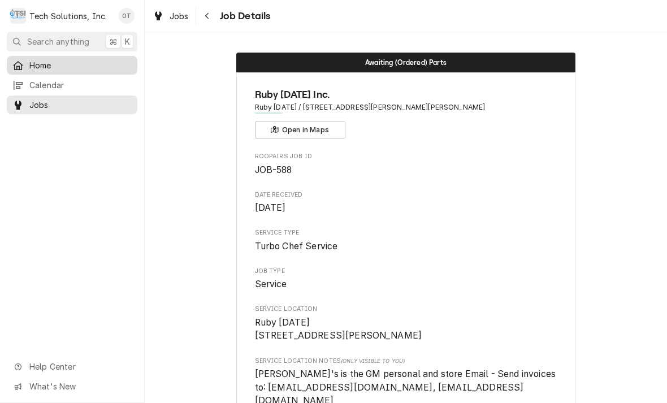
click at [40, 65] on span "Home" at bounding box center [80, 65] width 102 height 12
